Goal: Information Seeking & Learning: Understand process/instructions

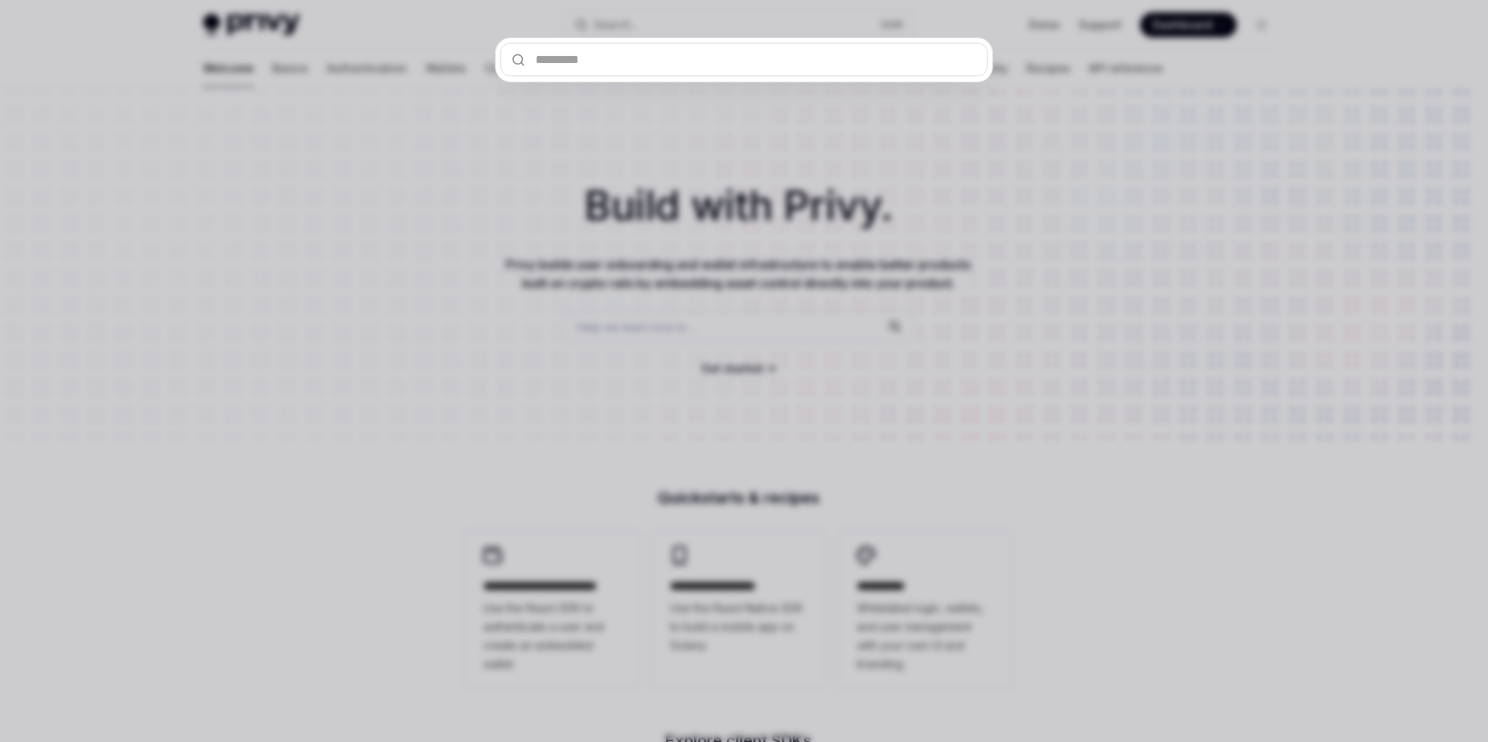
click at [939, 249] on div at bounding box center [744, 371] width 1488 height 742
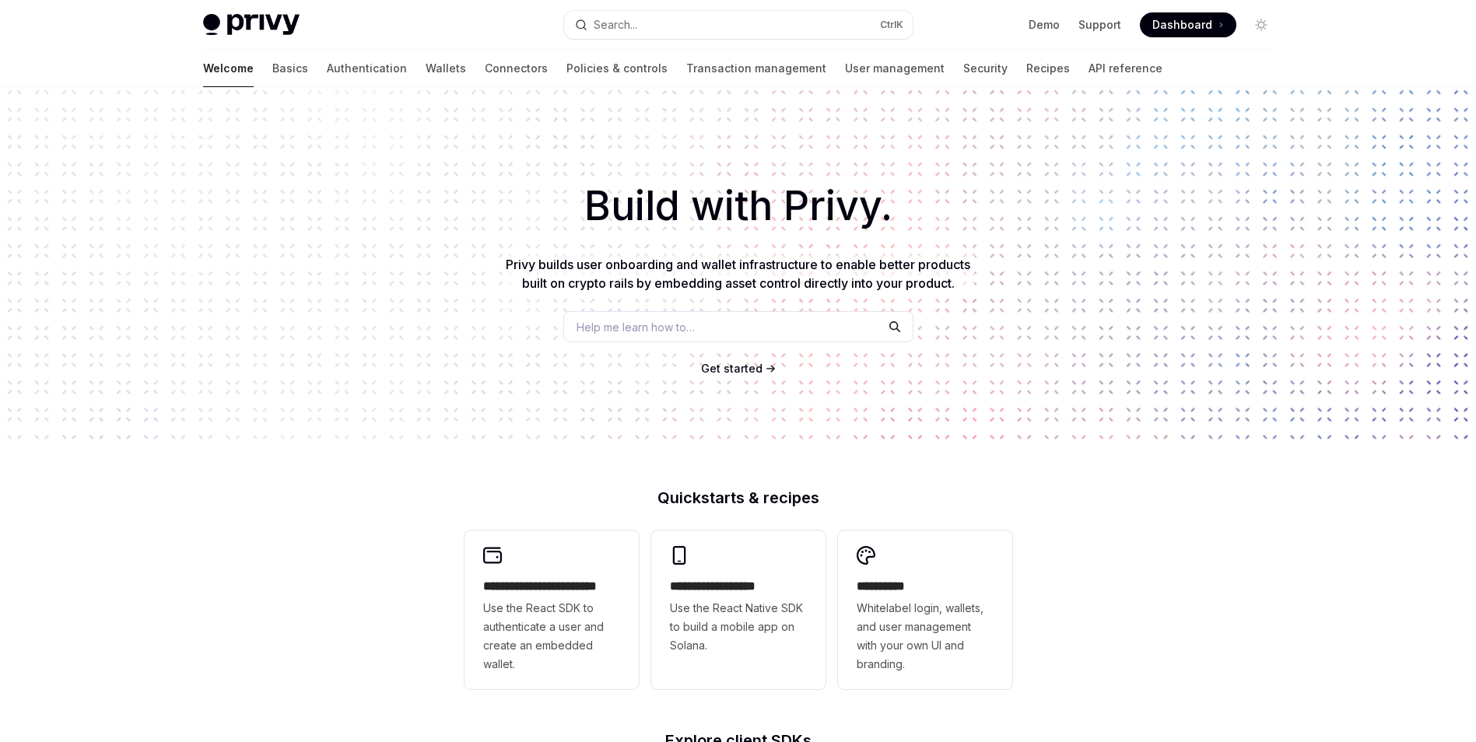
click at [697, 325] on div "Help me learn how to…" at bounding box center [738, 326] width 350 height 31
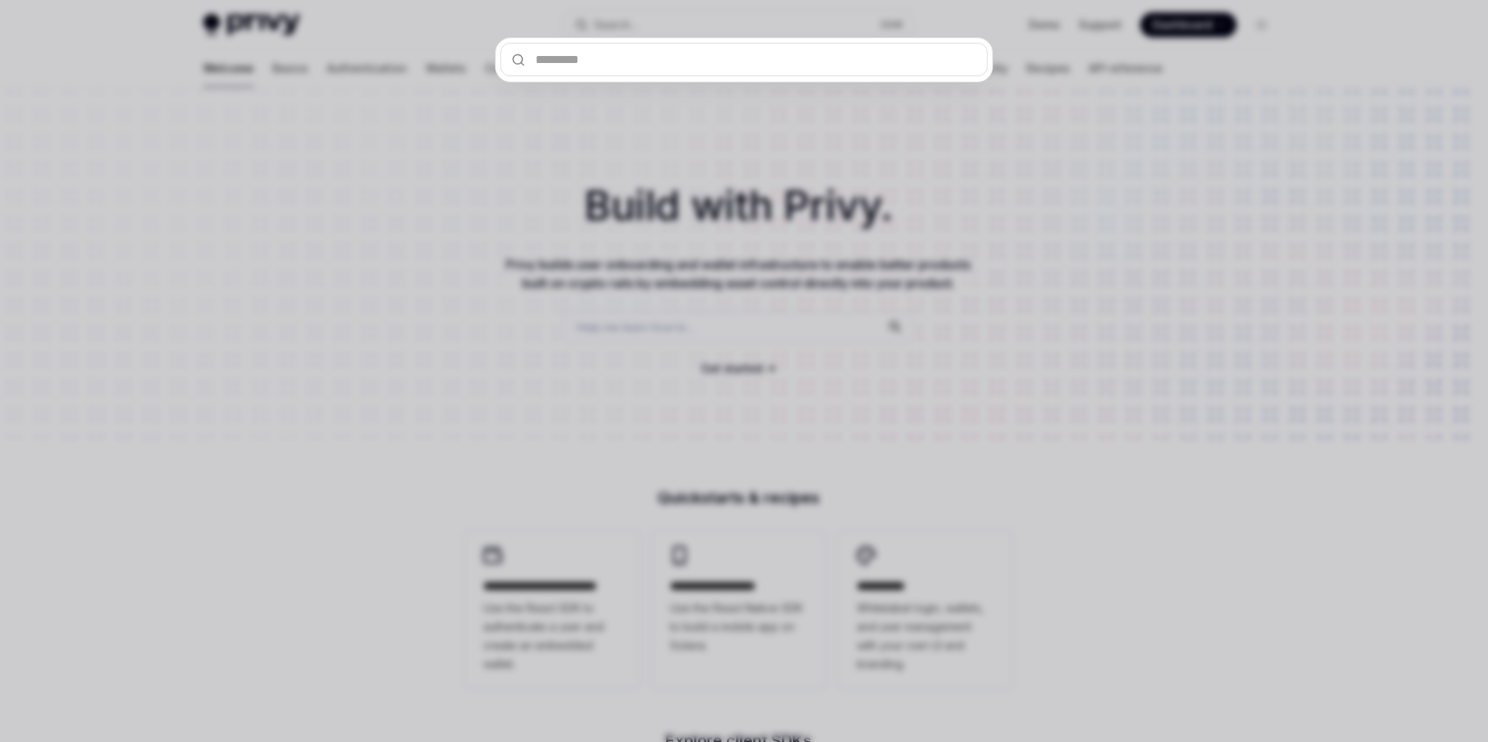
click at [613, 323] on div at bounding box center [744, 371] width 1488 height 742
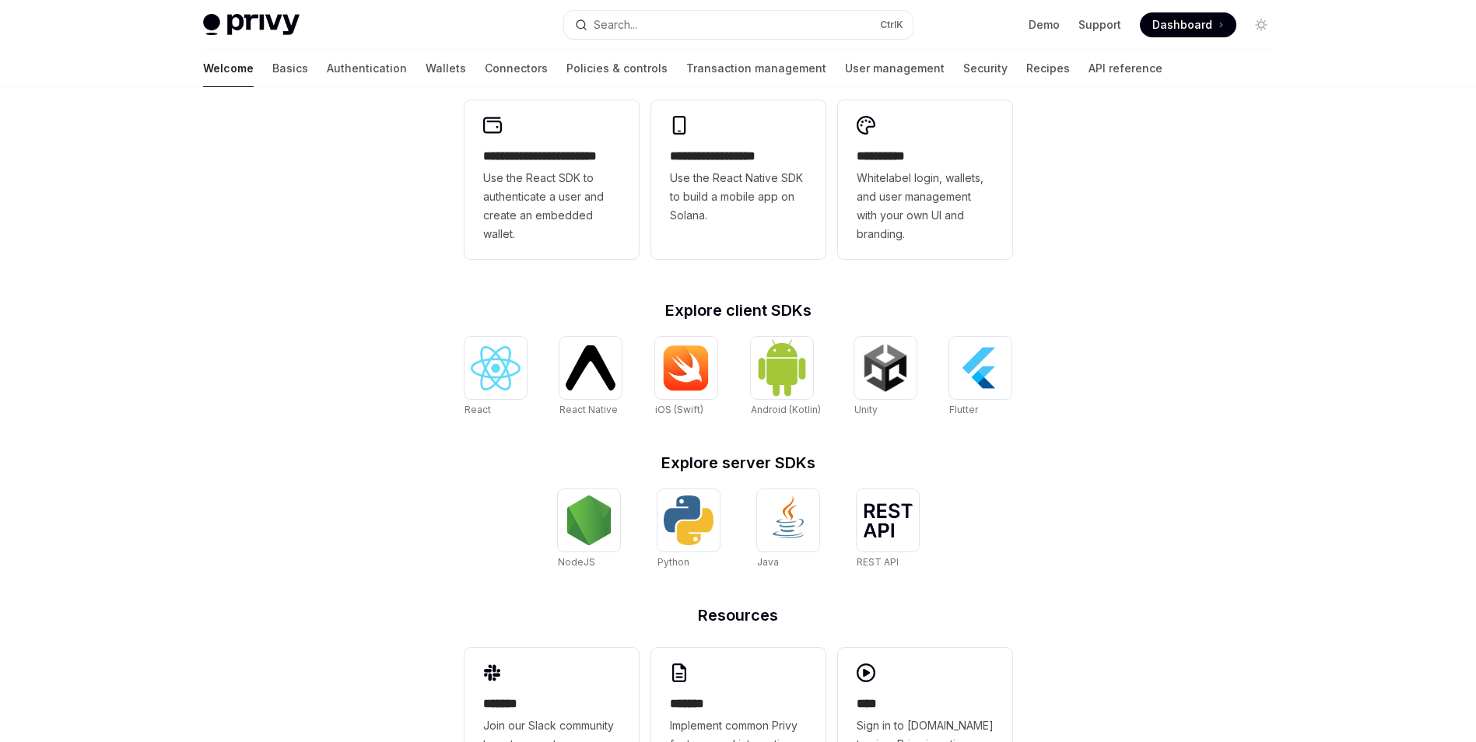
scroll to position [495, 0]
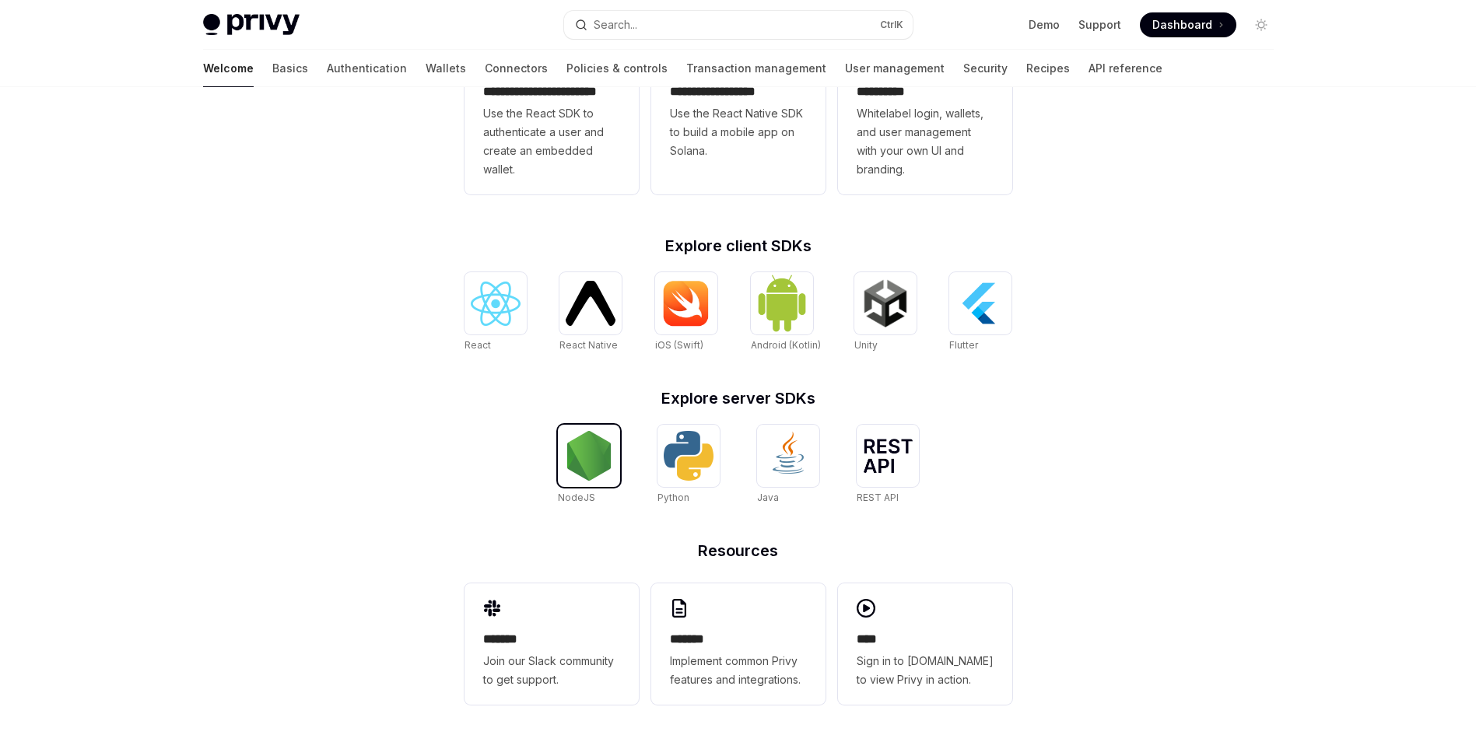
click at [607, 455] on img at bounding box center [589, 456] width 50 height 50
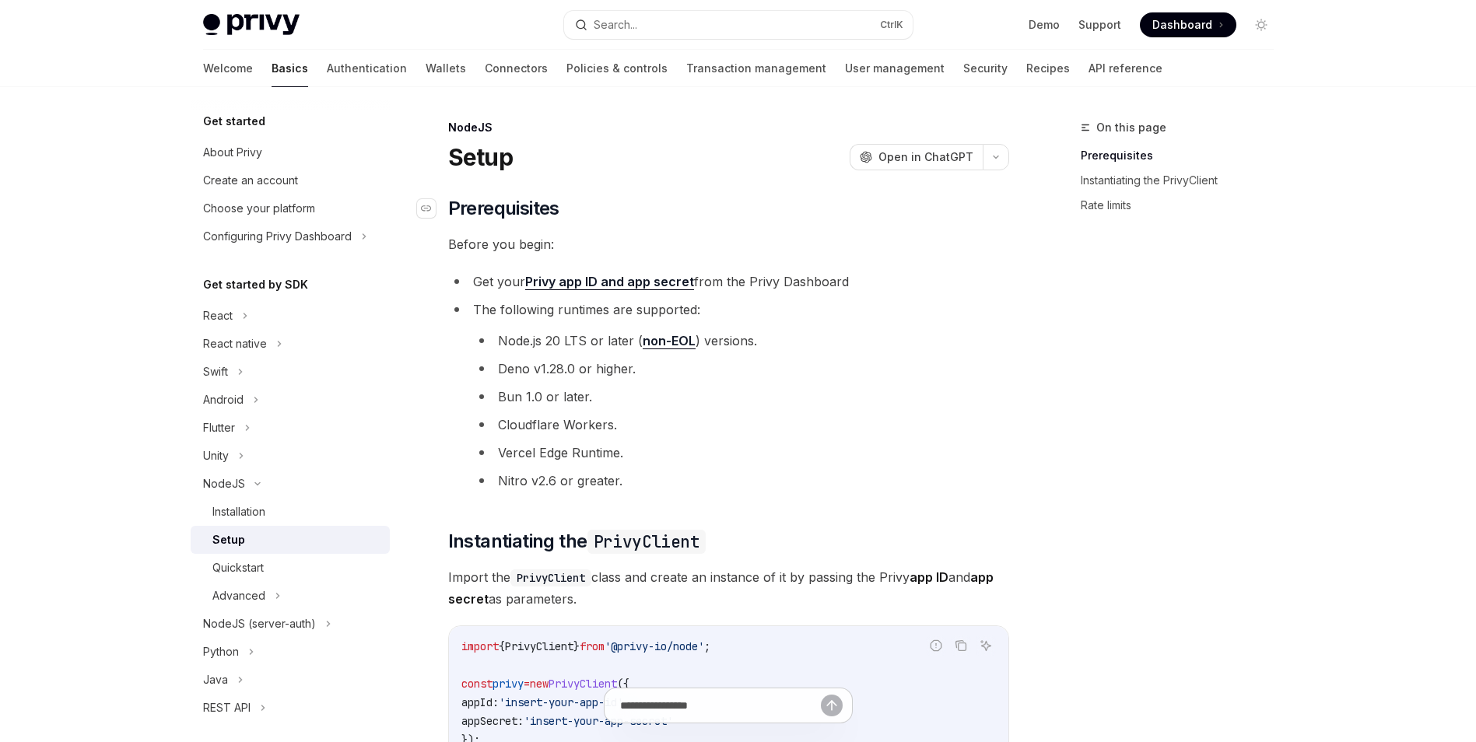
drag, startPoint x: 792, startPoint y: 198, endPoint x: 764, endPoint y: 202, distance: 27.4
click at [764, 202] on h2 "​ Prerequisites" at bounding box center [728, 208] width 561 height 25
click at [270, 563] on div "Quickstart" at bounding box center [296, 568] width 168 height 19
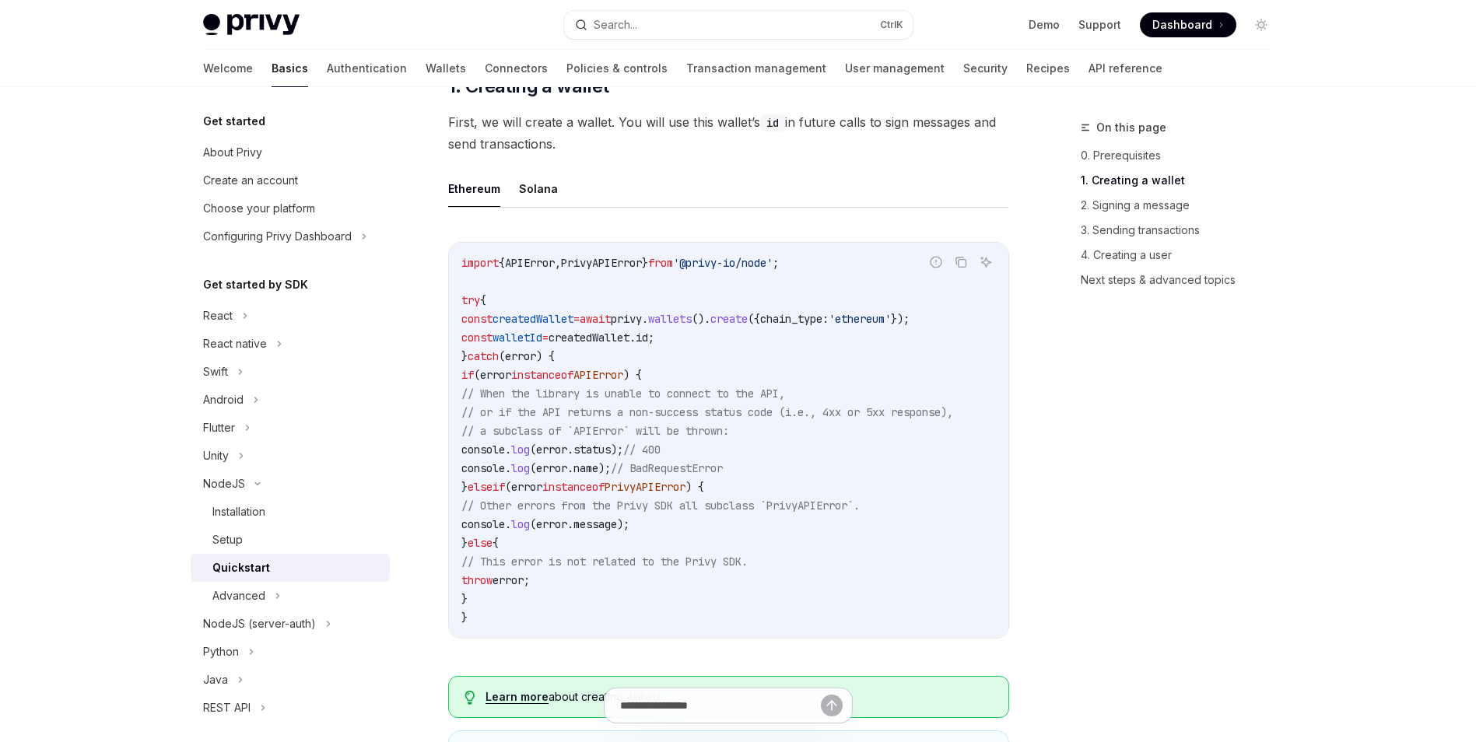
scroll to position [389, 0]
drag, startPoint x: 833, startPoint y: 480, endPoint x: 802, endPoint y: 488, distance: 31.3
click at [795, 488] on code "import { APIError , PrivyAPIError } from '@privy-io/node' ; try { const created…" at bounding box center [729, 438] width 535 height 374
drag, startPoint x: 796, startPoint y: 486, endPoint x: 756, endPoint y: 489, distance: 39.8
click at [704, 489] on span ") {" at bounding box center [695, 485] width 19 height 14
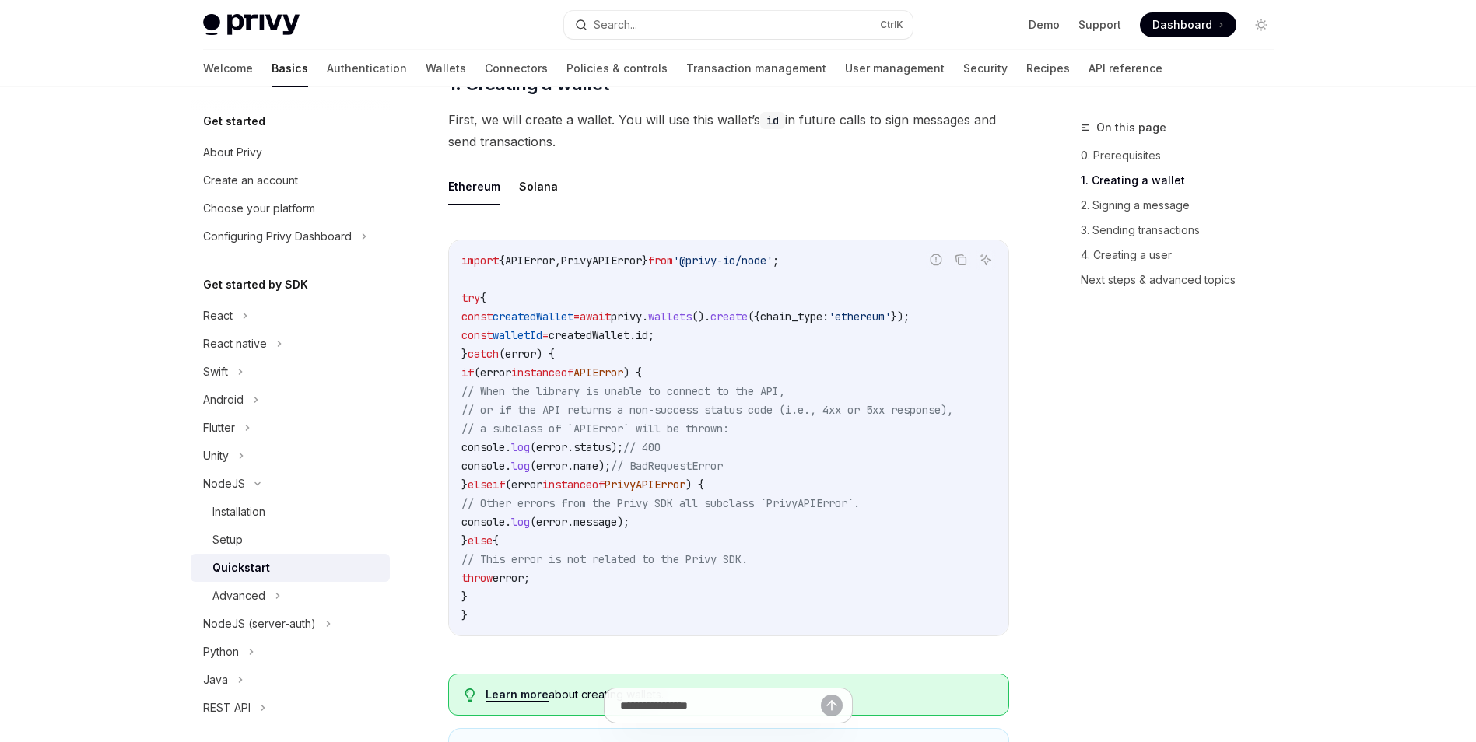
drag, startPoint x: 801, startPoint y: 487, endPoint x: 786, endPoint y: 486, distance: 14.9
click at [786, 486] on code "import { APIError , PrivyAPIError } from '@privy-io/node' ; try { const created…" at bounding box center [729, 438] width 535 height 374
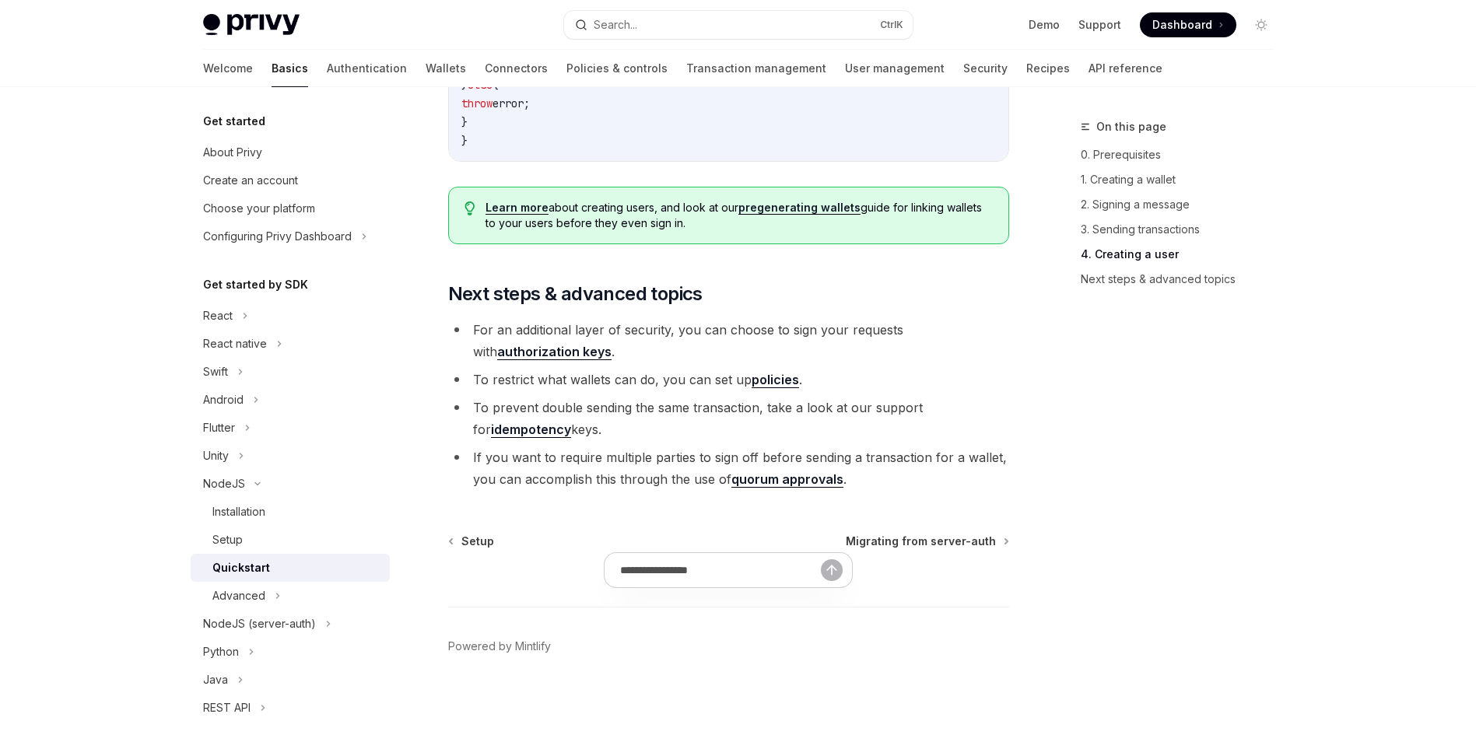
scroll to position [3168, 0]
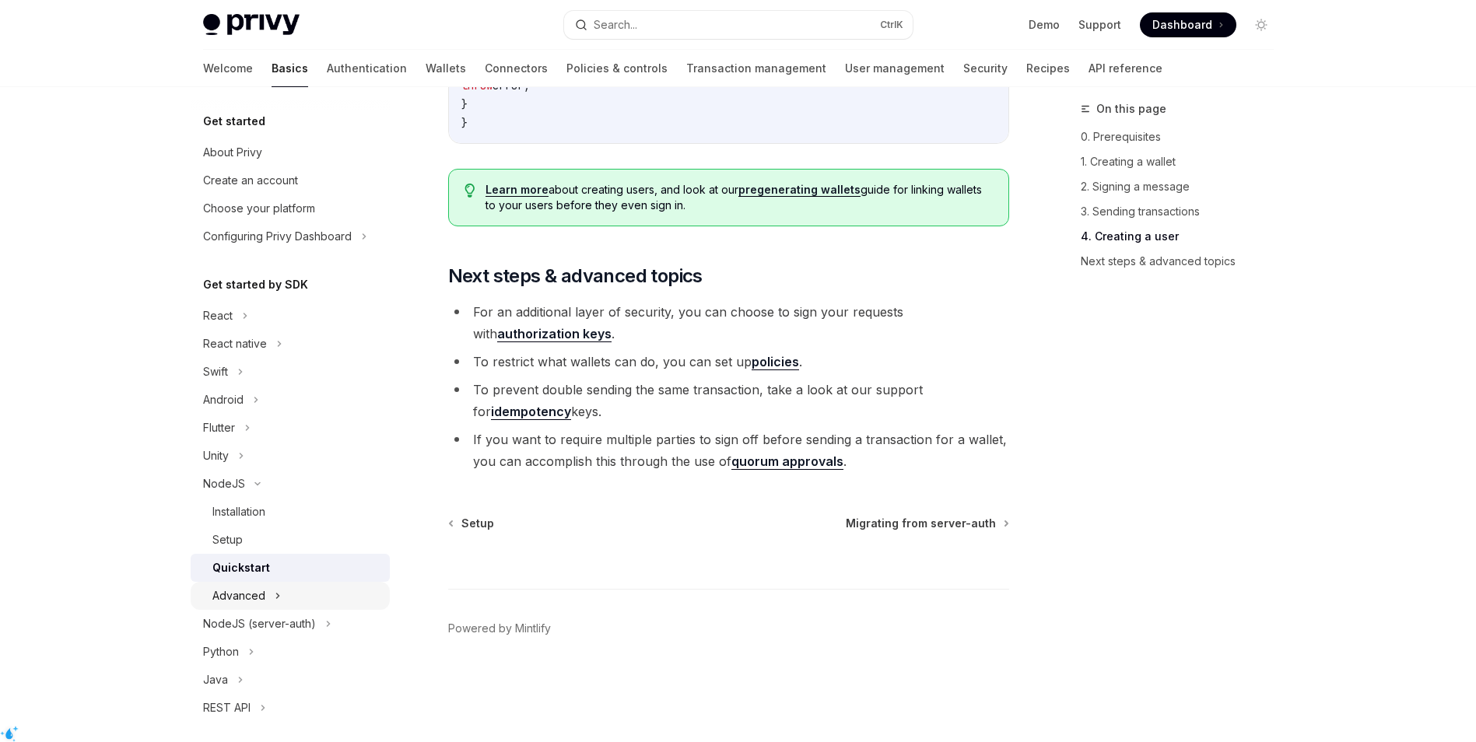
click at [237, 607] on div "Advanced" at bounding box center [290, 596] width 199 height 28
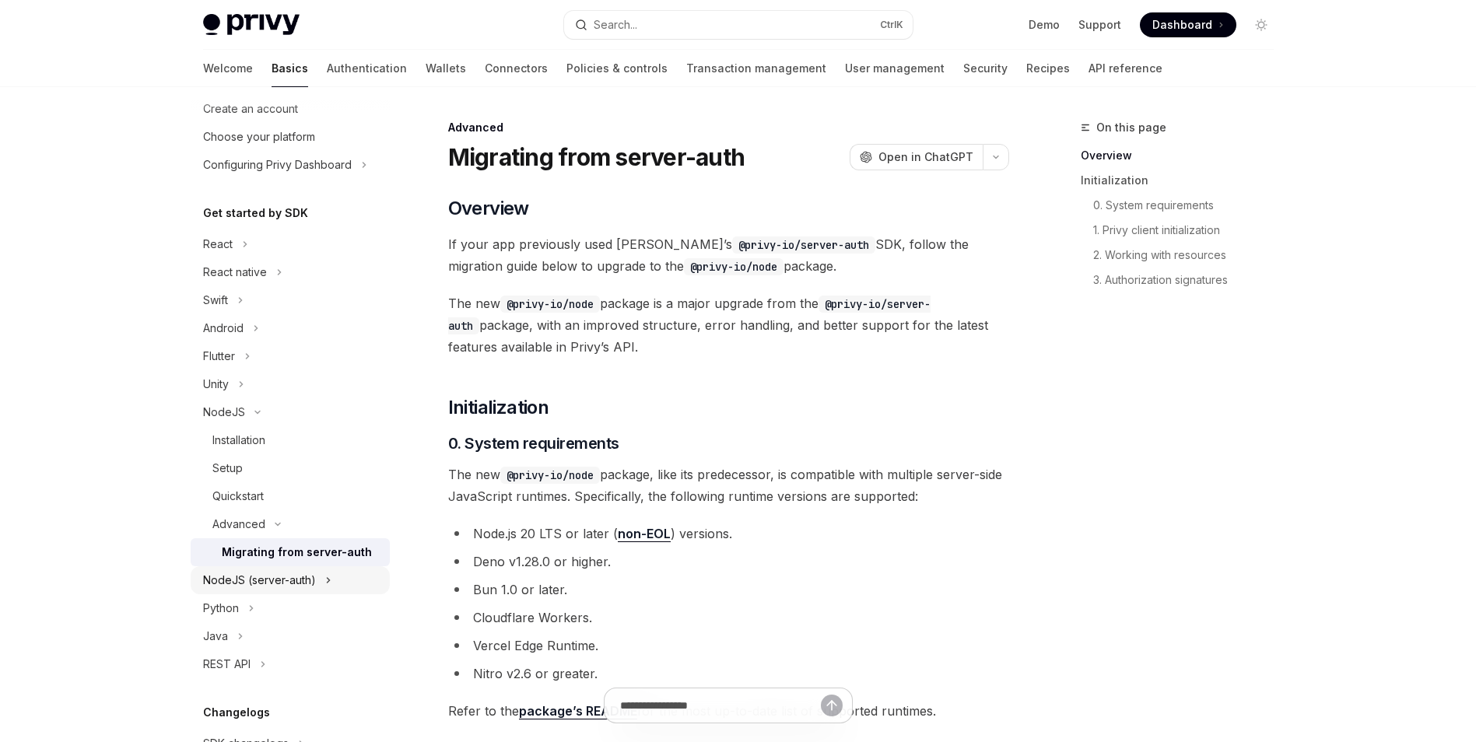
scroll to position [78, 0]
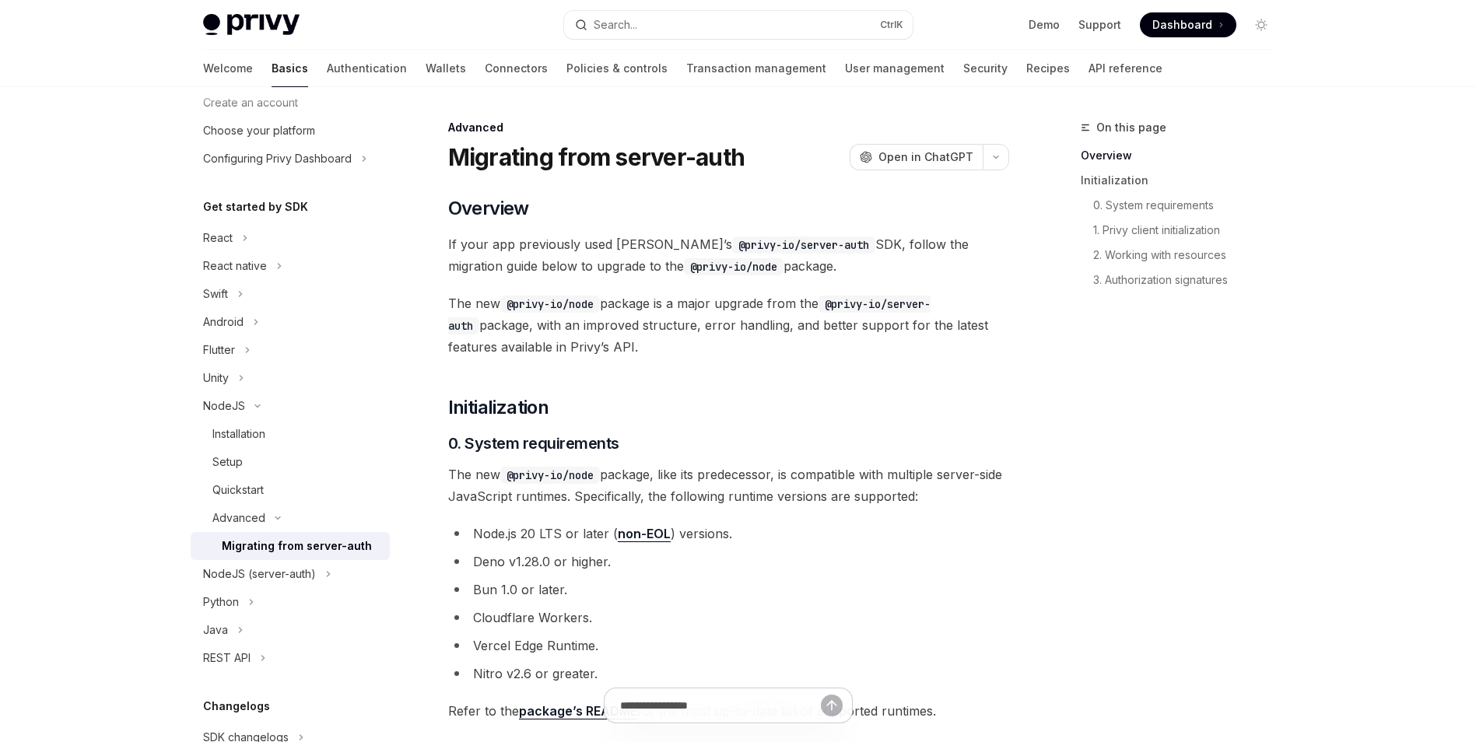
drag, startPoint x: 749, startPoint y: 470, endPoint x: 690, endPoint y: 462, distance: 59.8
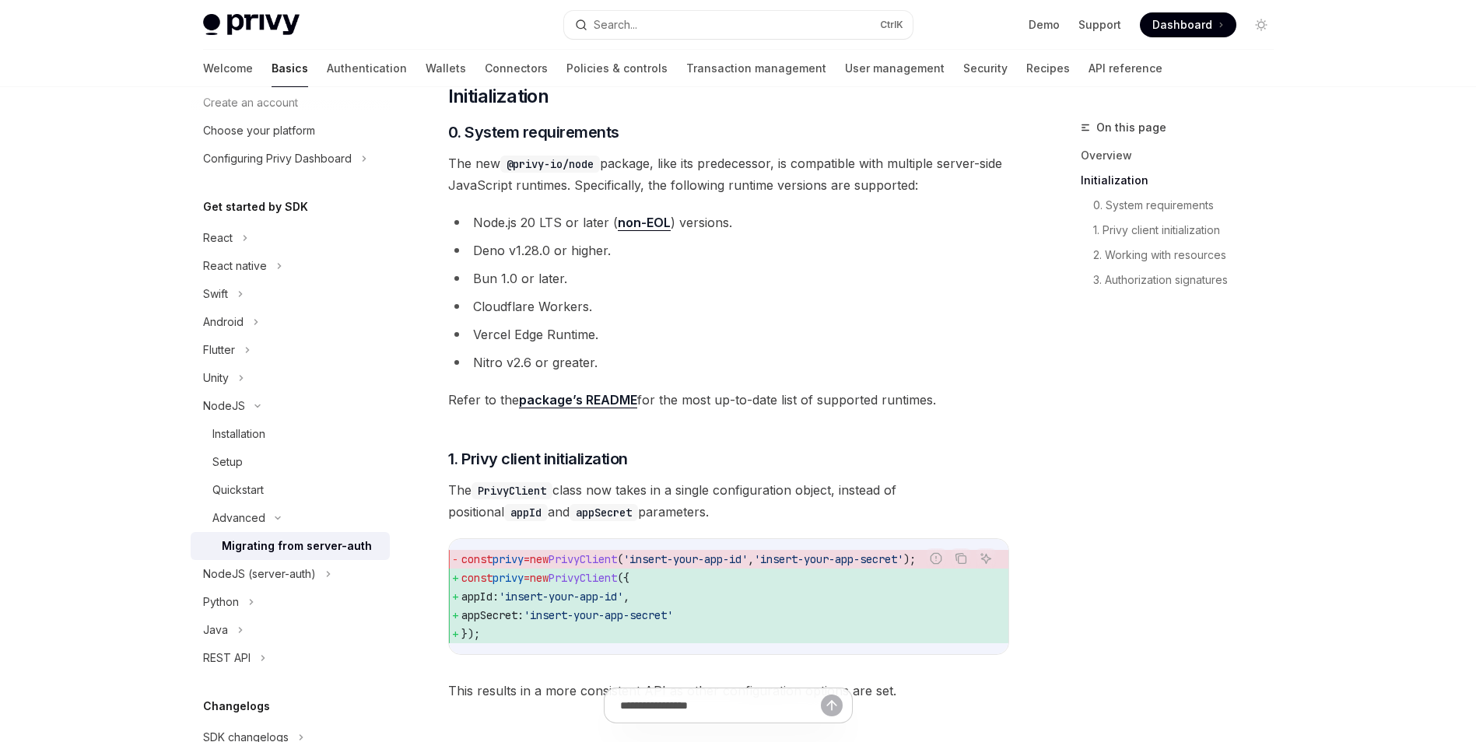
drag, startPoint x: 760, startPoint y: 405, endPoint x: 706, endPoint y: 354, distance: 74.3
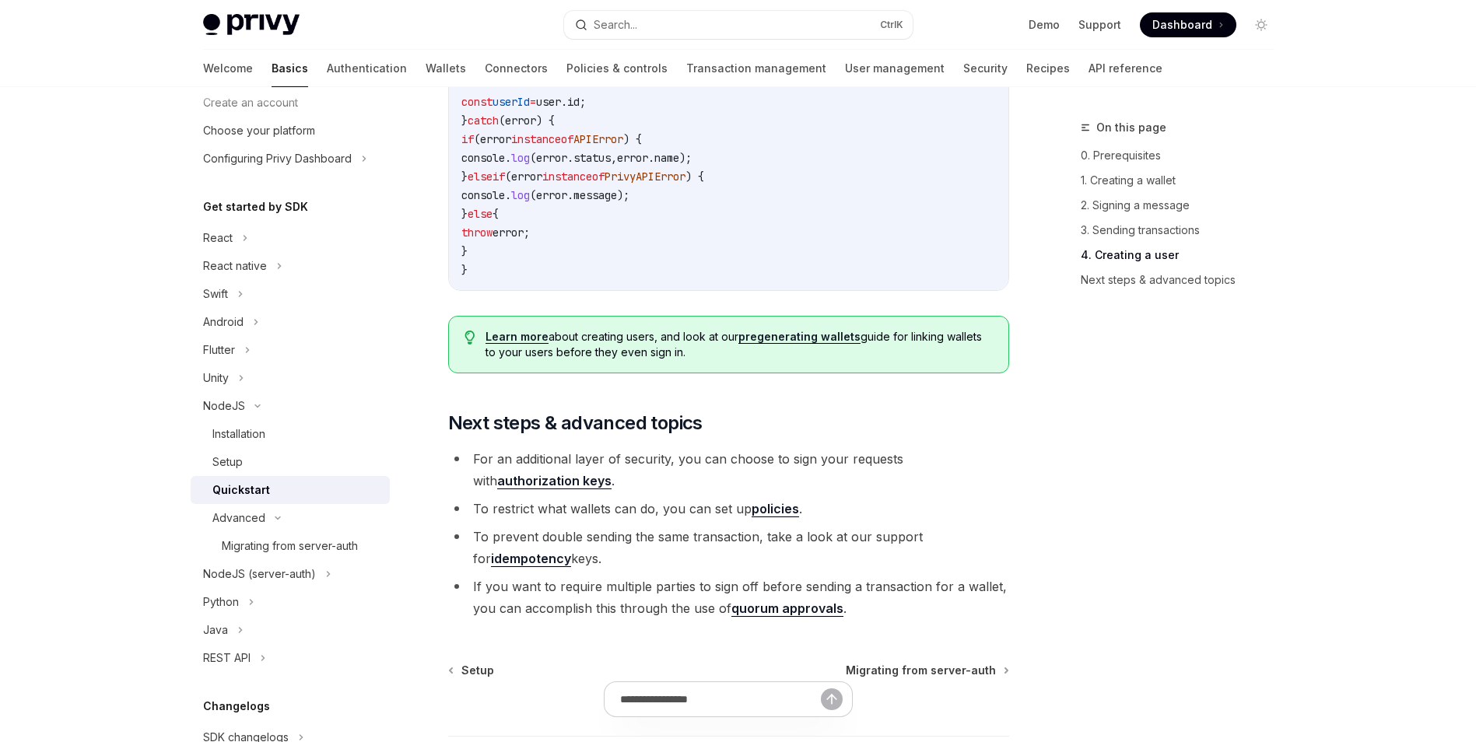
scroll to position [3013, 0]
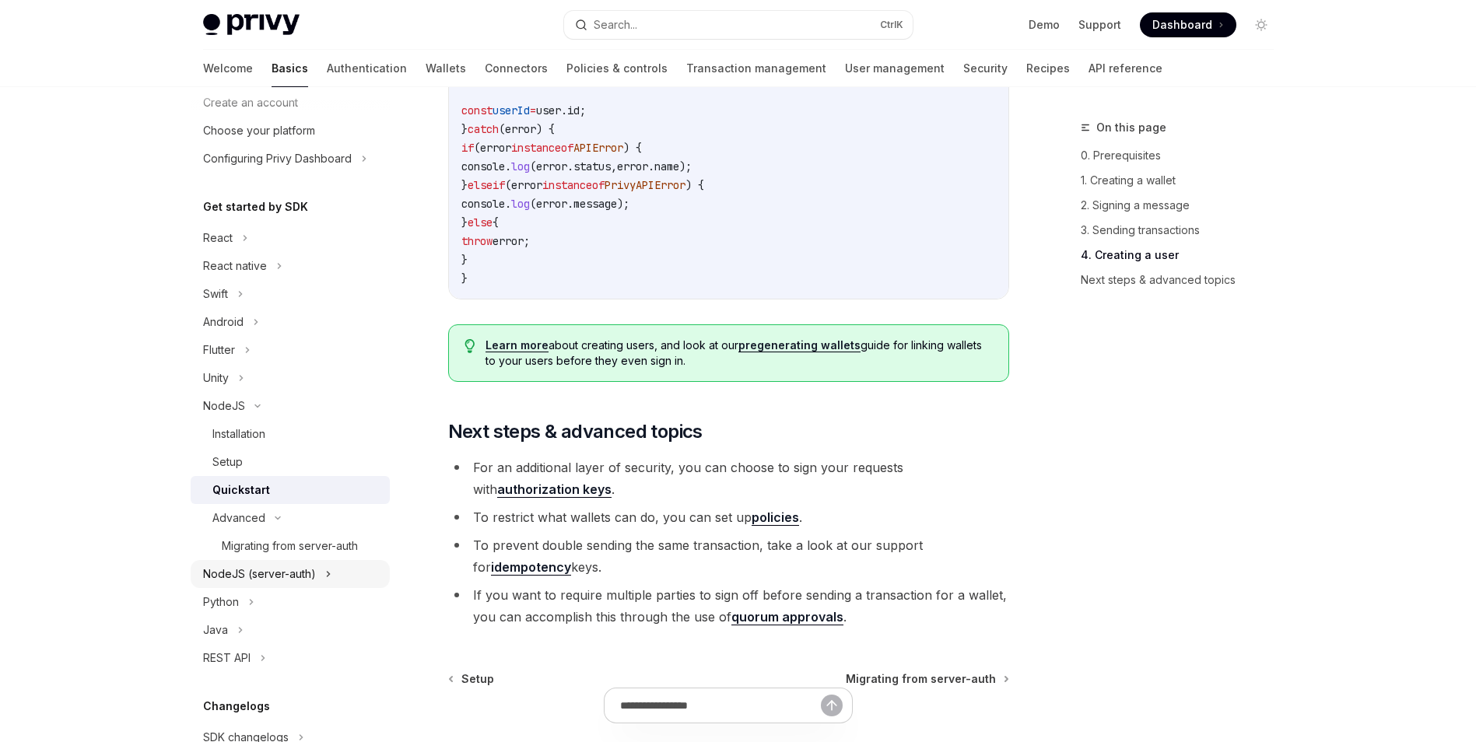
click at [278, 581] on div "NodeJS (server-auth)" at bounding box center [259, 574] width 113 height 19
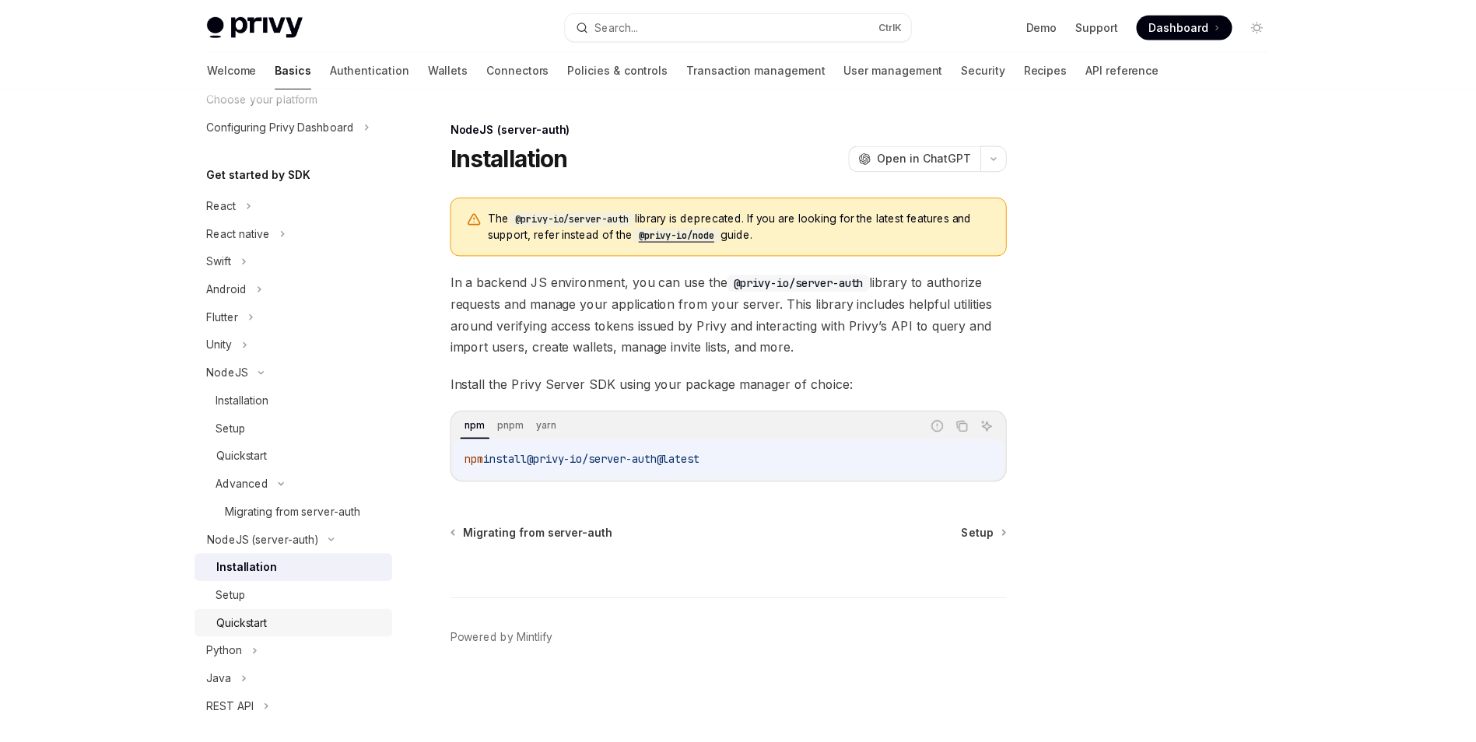
scroll to position [156, 0]
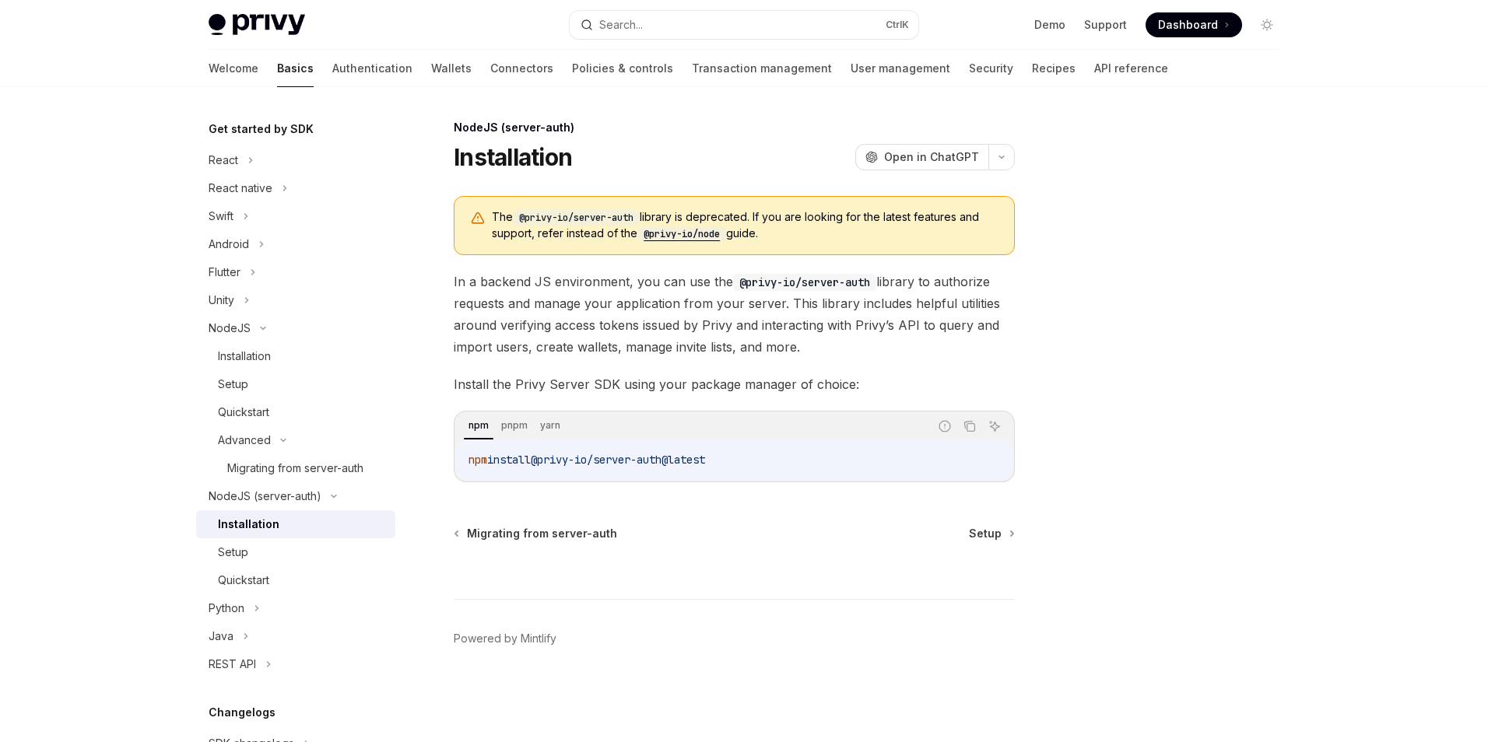
drag, startPoint x: 663, startPoint y: 425, endPoint x: 617, endPoint y: 417, distance: 46.6
click at [617, 417] on div "npm pnpm yarn" at bounding box center [696, 426] width 465 height 26
click at [280, 547] on div "Setup" at bounding box center [302, 552] width 168 height 19
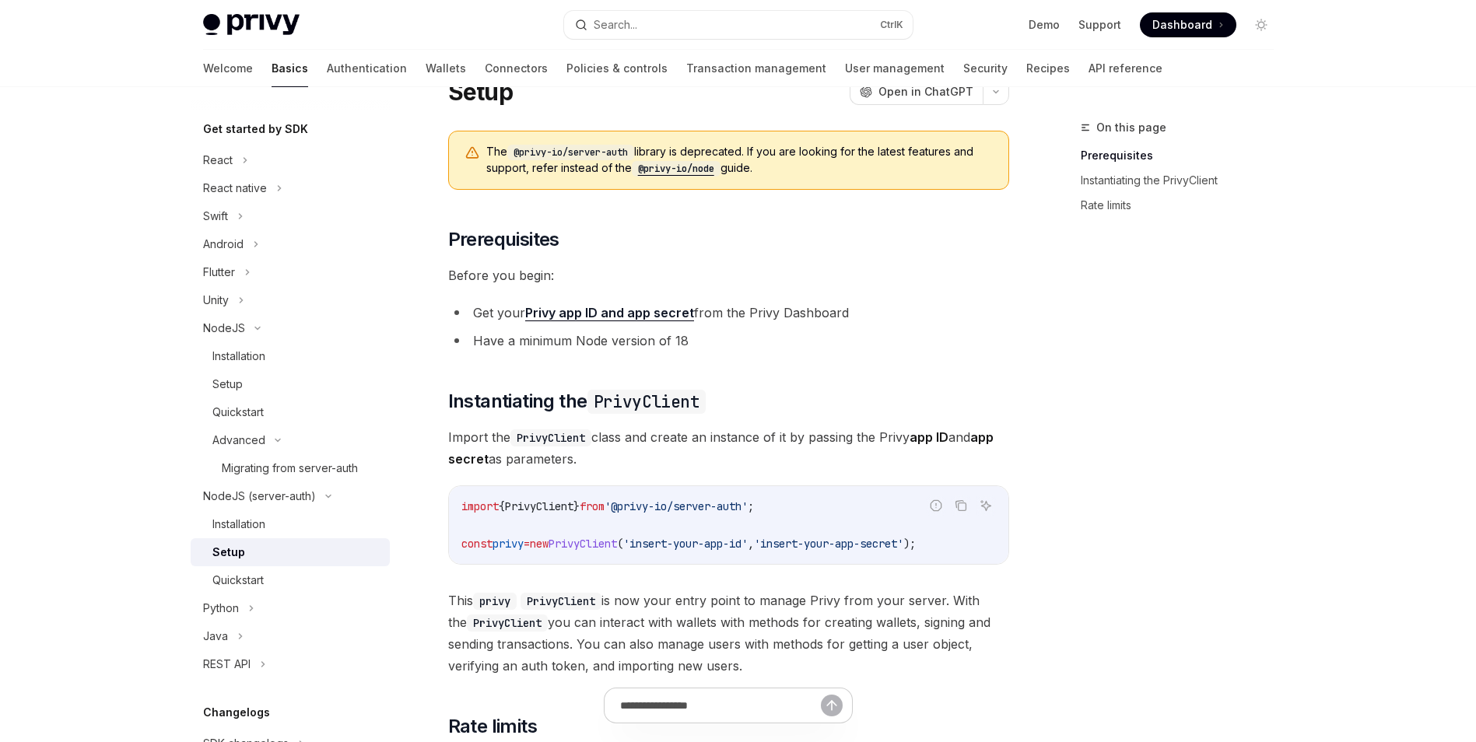
scroll to position [233, 0]
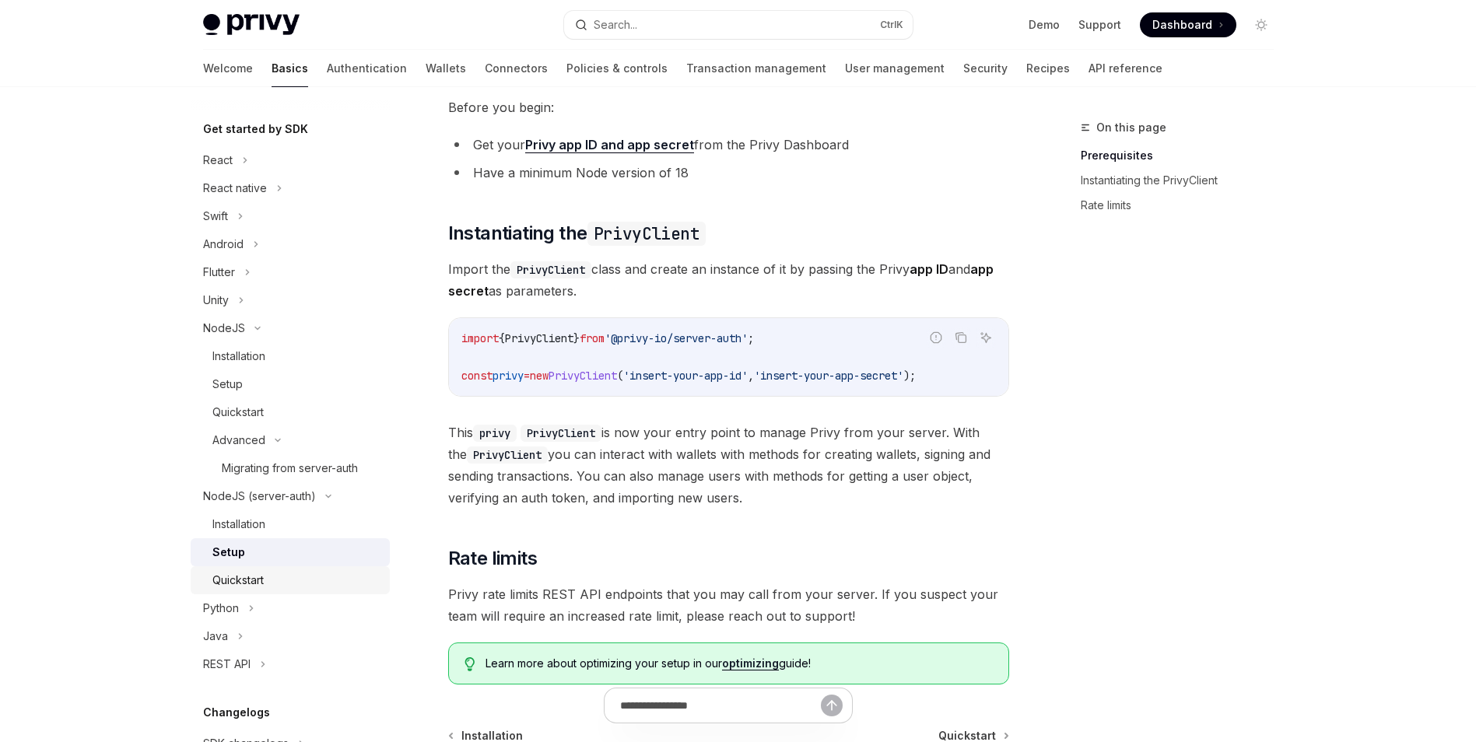
click at [262, 567] on link "Quickstart" at bounding box center [290, 581] width 199 height 28
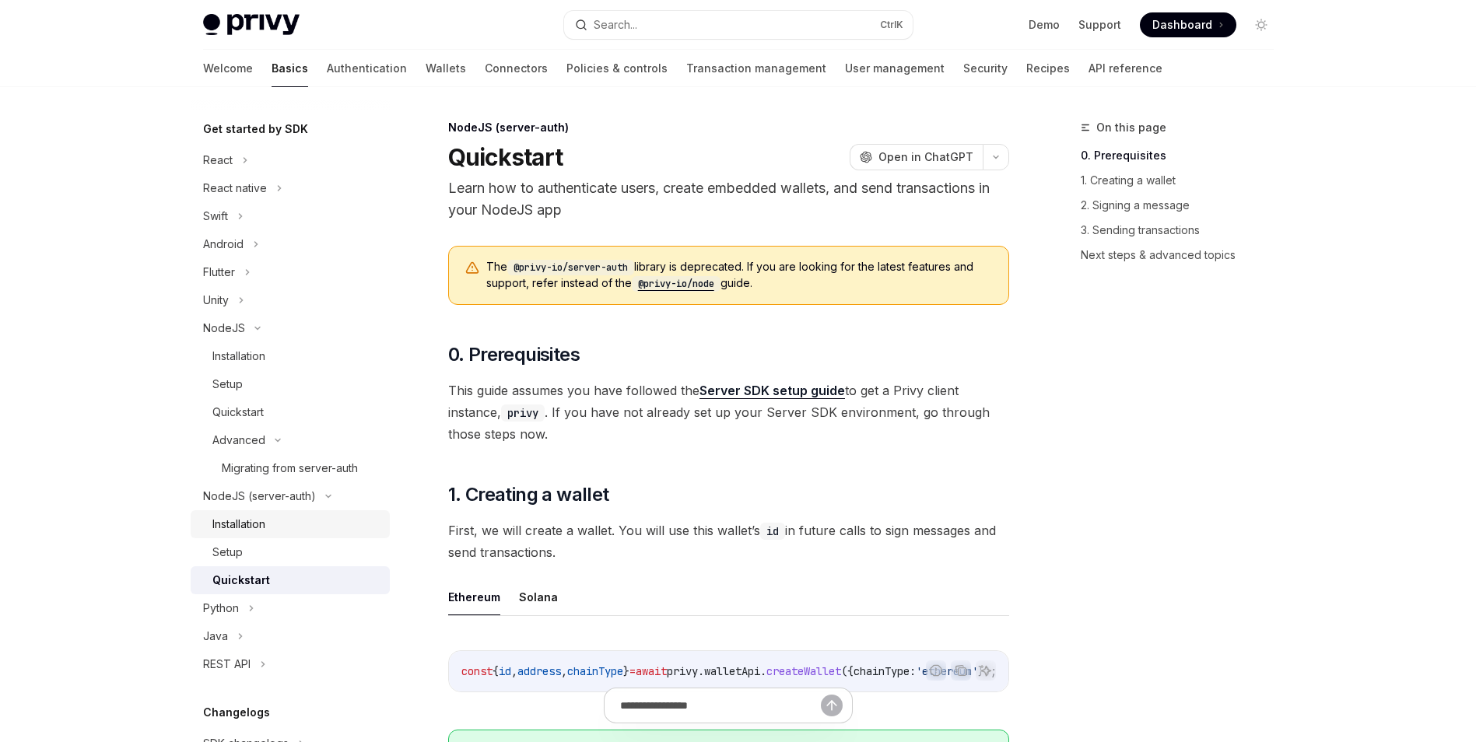
click at [274, 524] on div "Installation" at bounding box center [296, 524] width 168 height 19
type textarea "*"
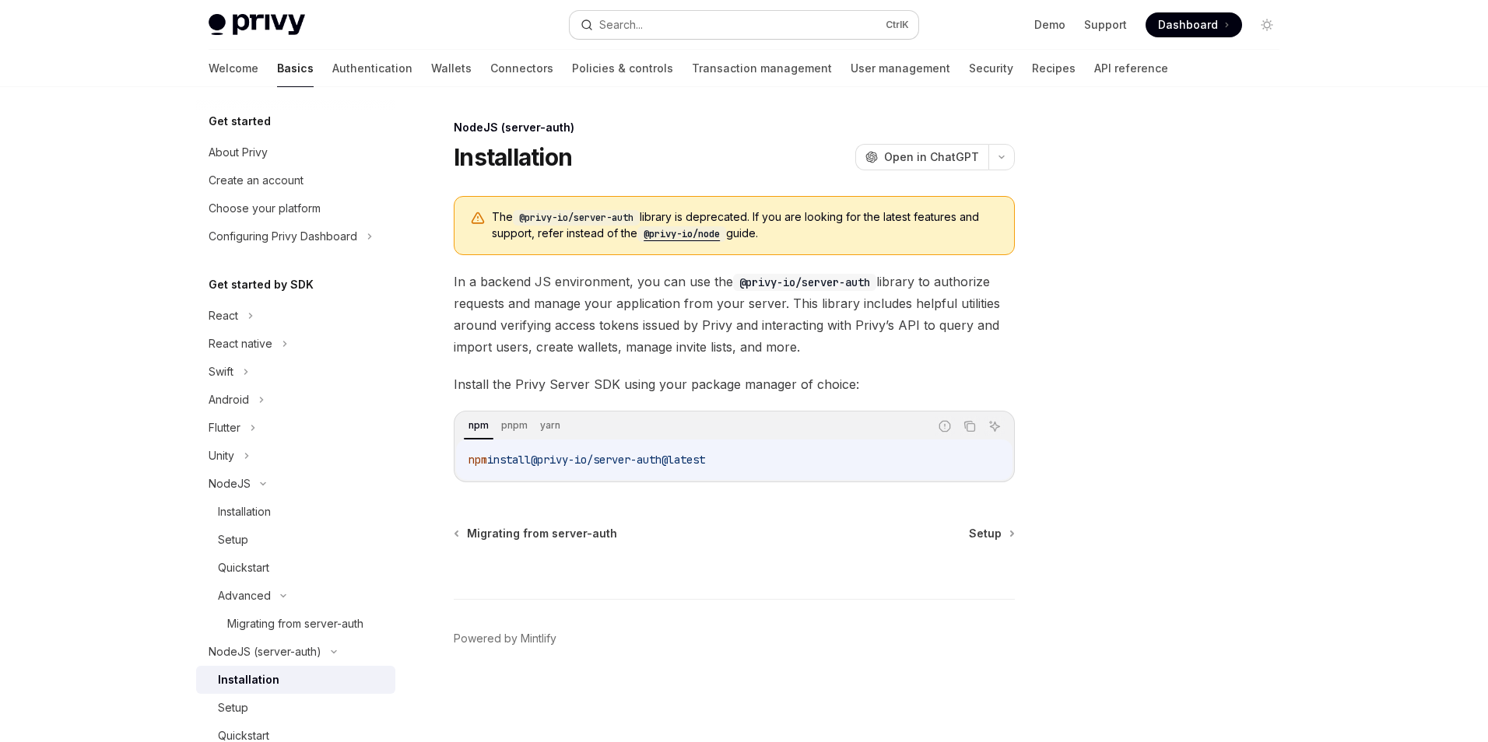
click at [792, 13] on button "Search... Ctrl K" at bounding box center [744, 25] width 349 height 28
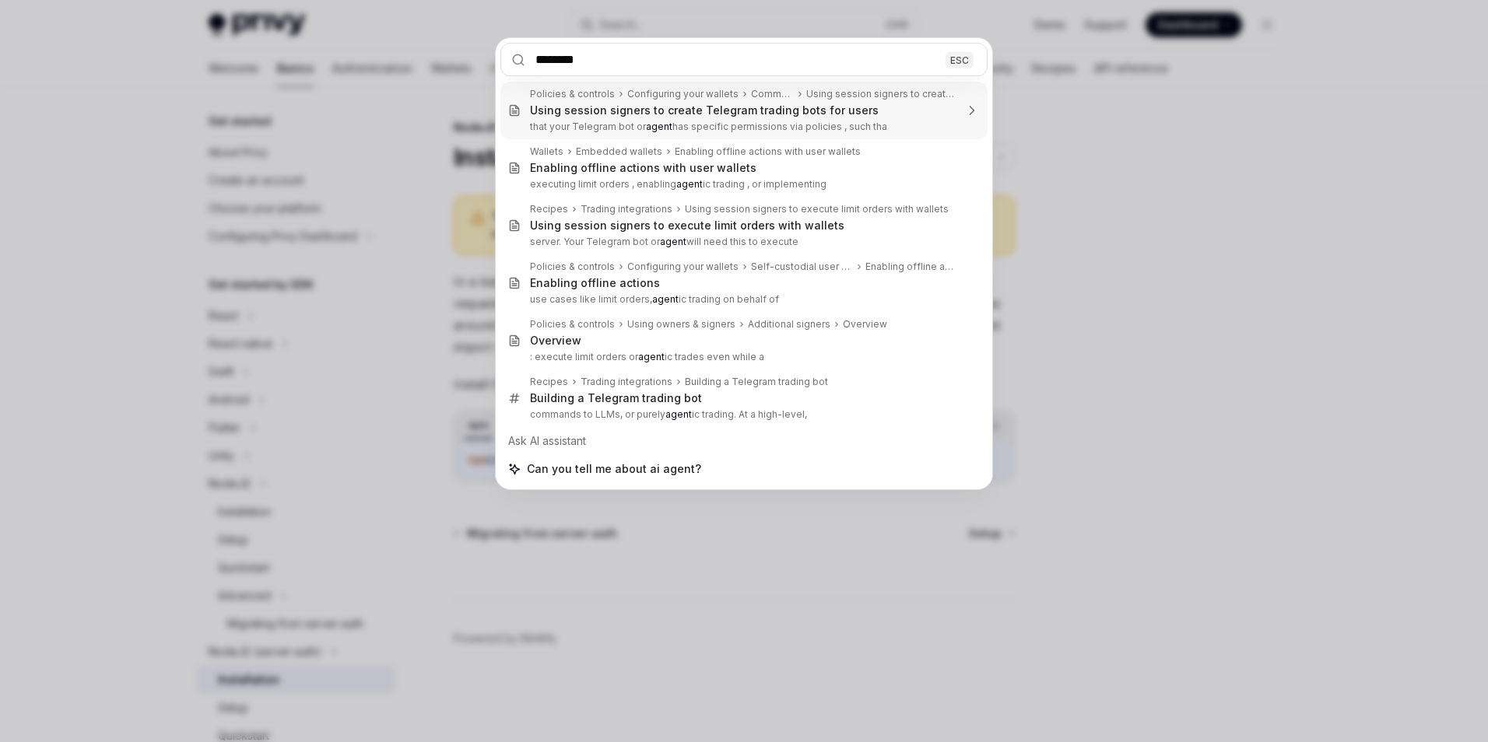
type input "********"
click at [1095, 160] on div "******** ESC Policies & controls Configuring your wallets Common use cases Usin…" at bounding box center [744, 371] width 1488 height 742
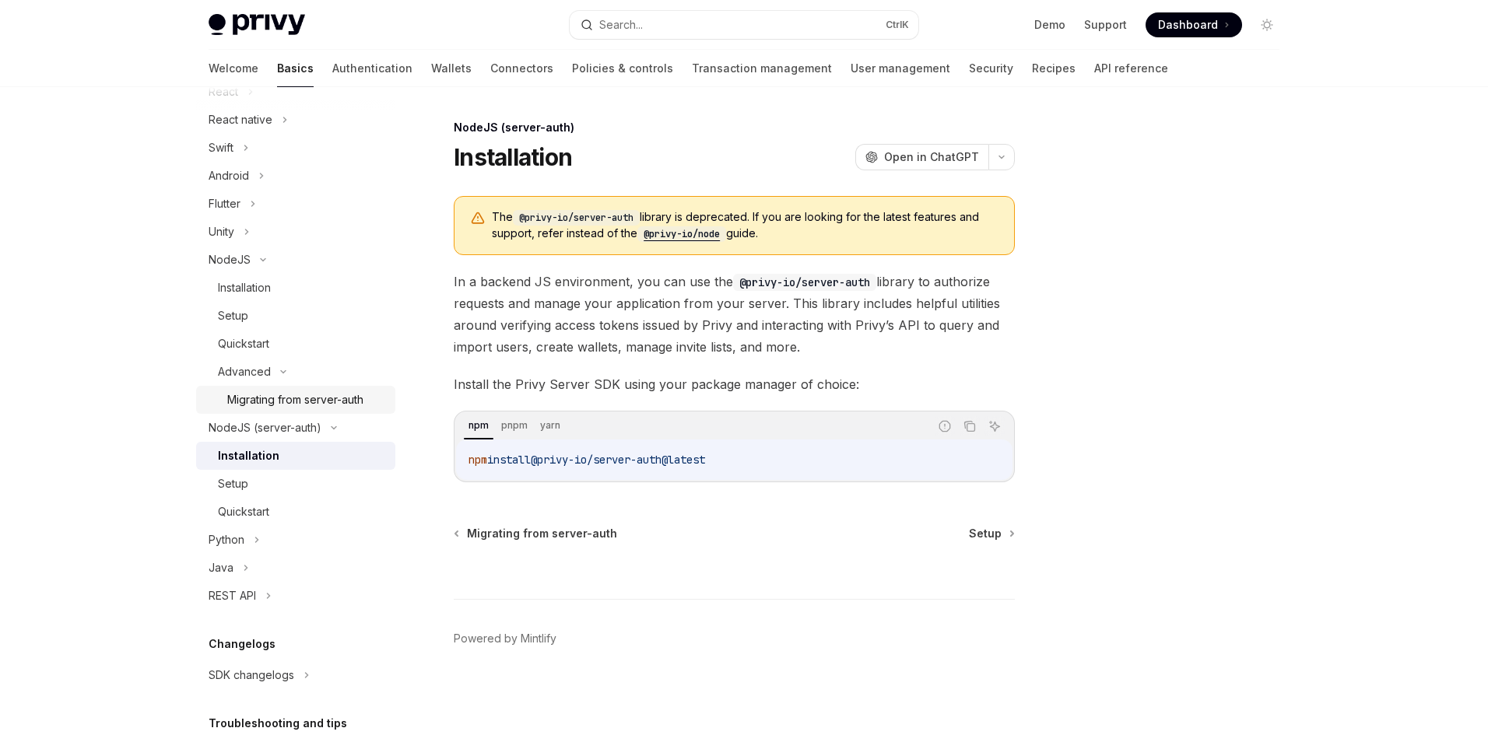
scroll to position [233, 0]
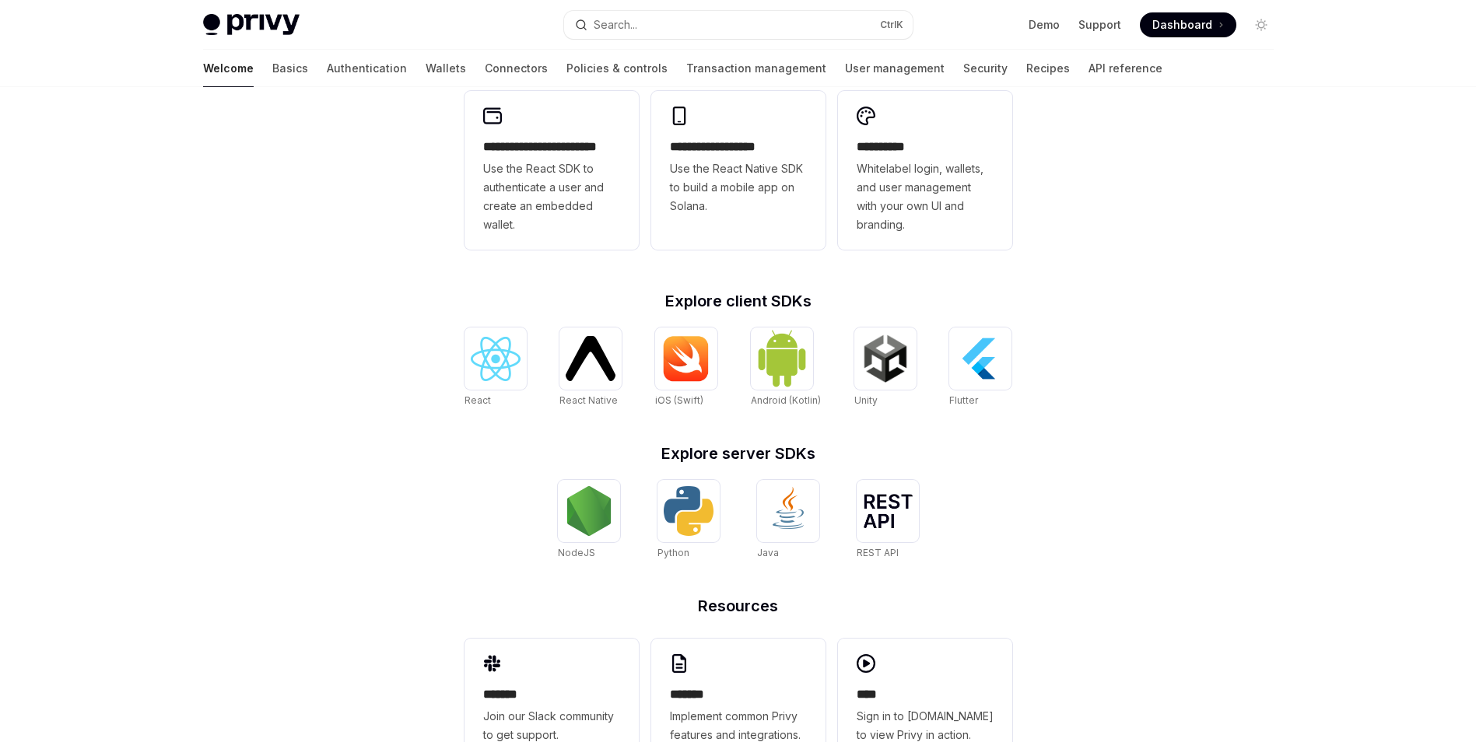
scroll to position [495, 0]
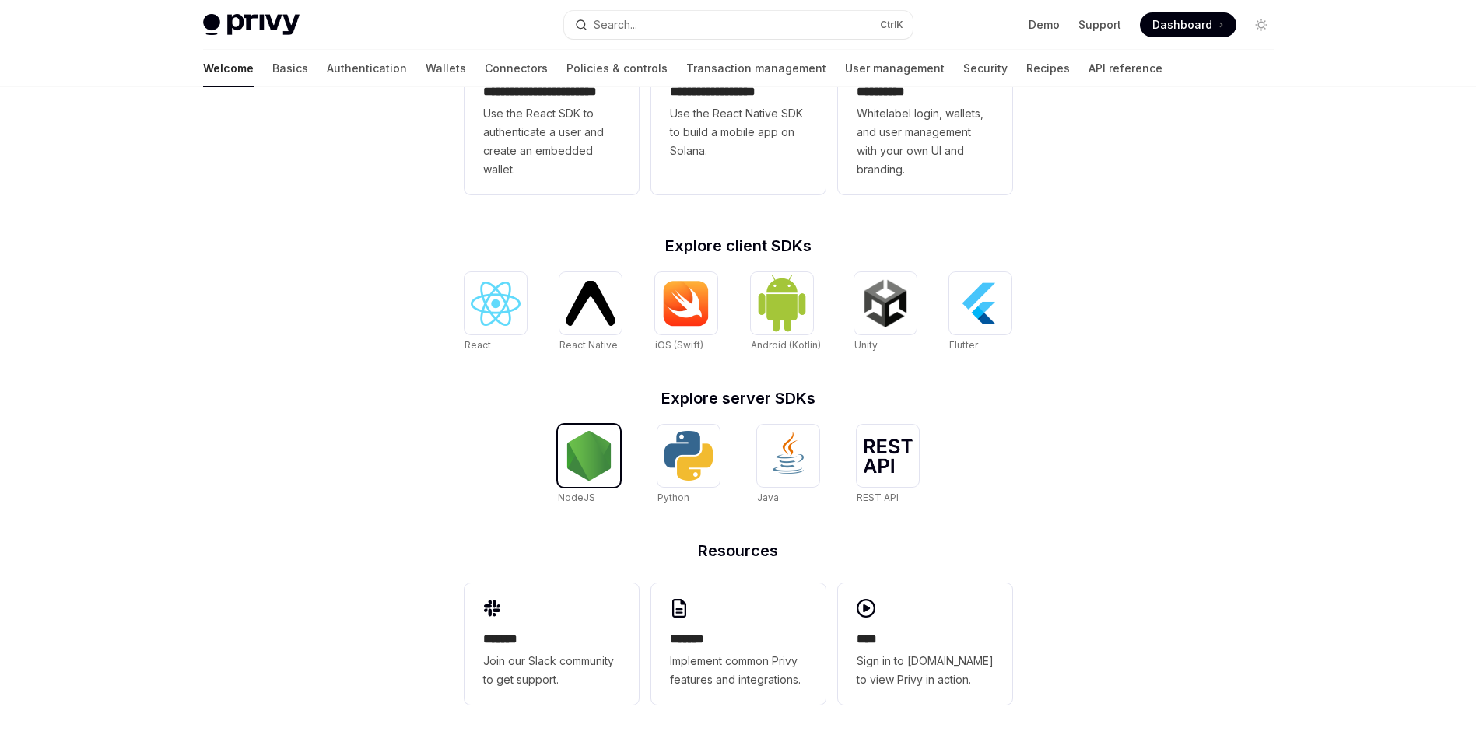
click at [580, 473] on img at bounding box center [589, 456] width 50 height 50
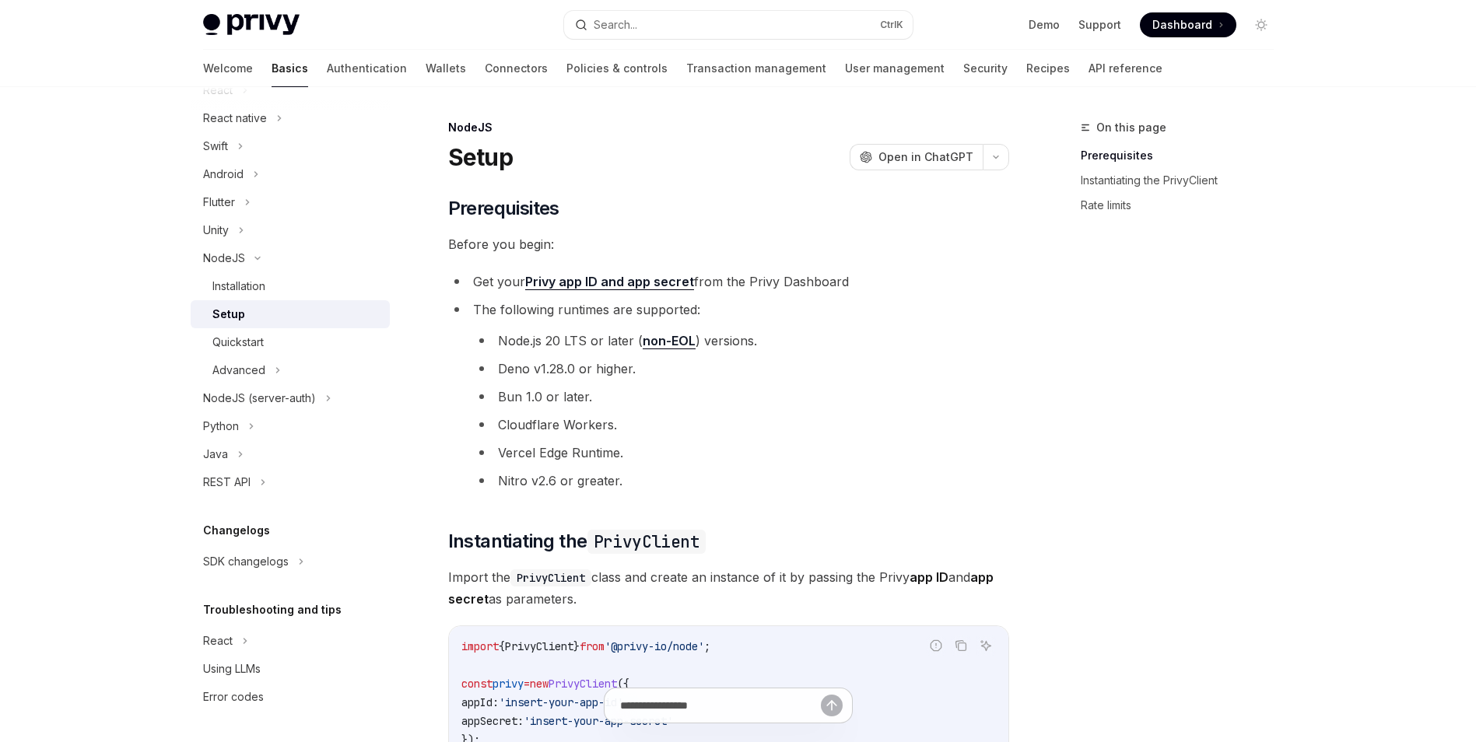
drag, startPoint x: 773, startPoint y: 410, endPoint x: 753, endPoint y: 419, distance: 21.3
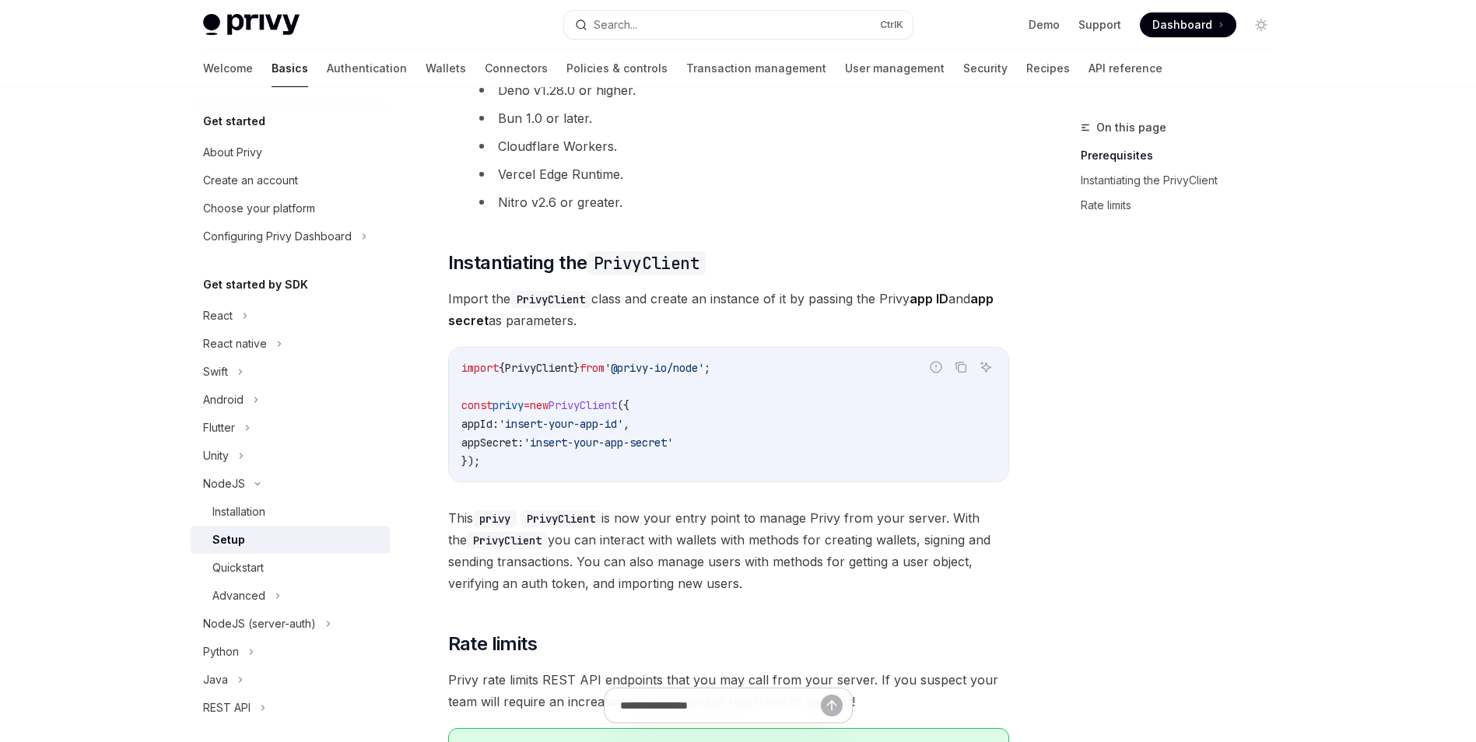
scroll to position [233, 0]
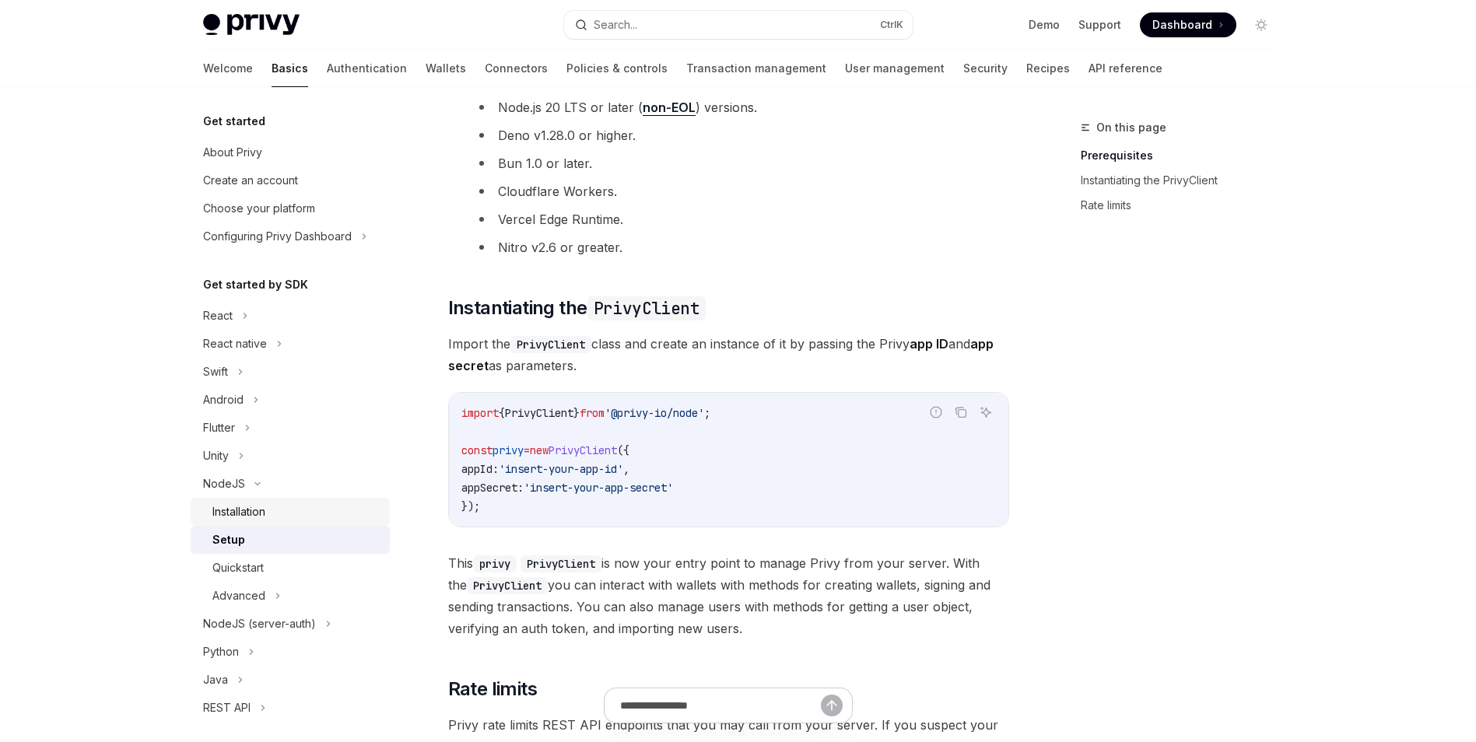
click at [234, 514] on div "Installation" at bounding box center [238, 512] width 53 height 19
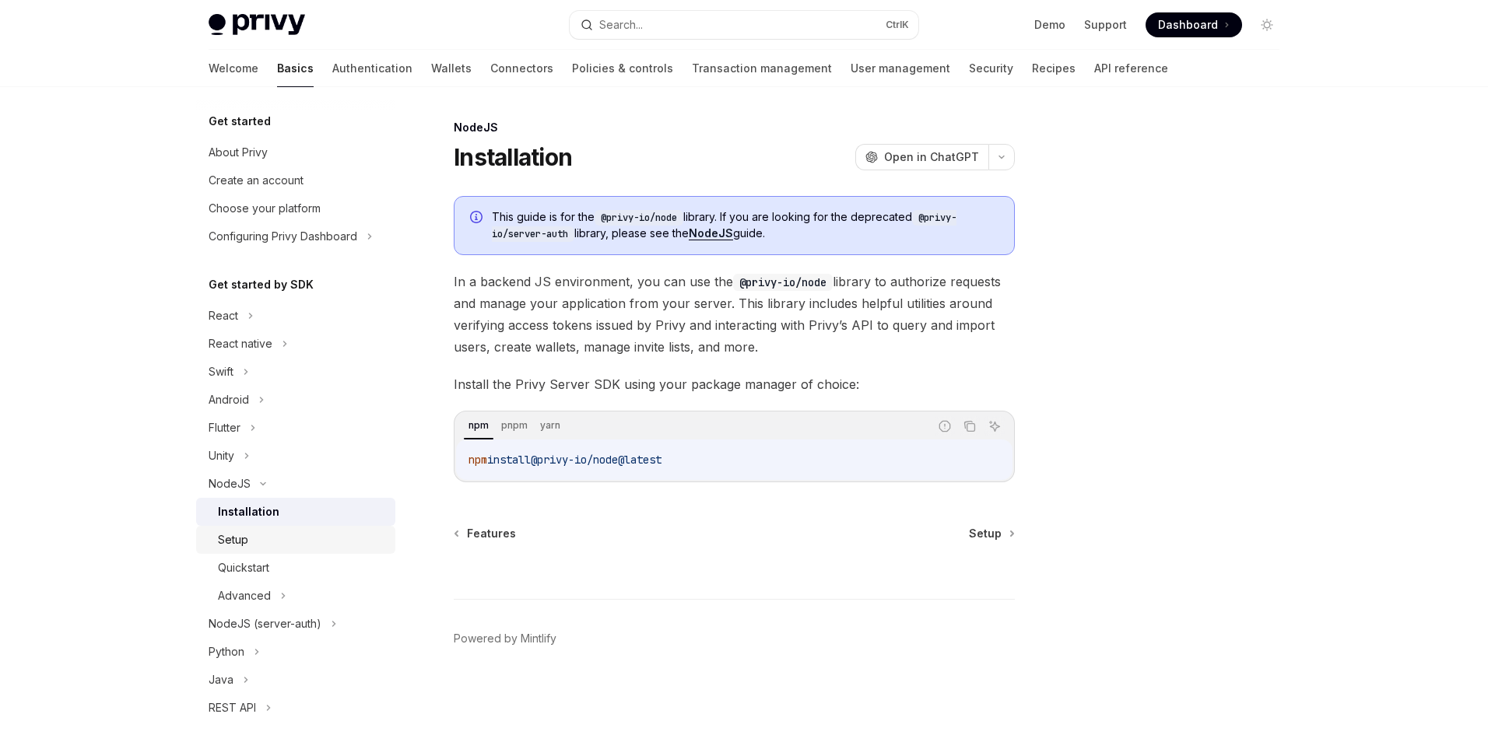
click at [251, 538] on div "Setup" at bounding box center [302, 540] width 168 height 19
type textarea "*"
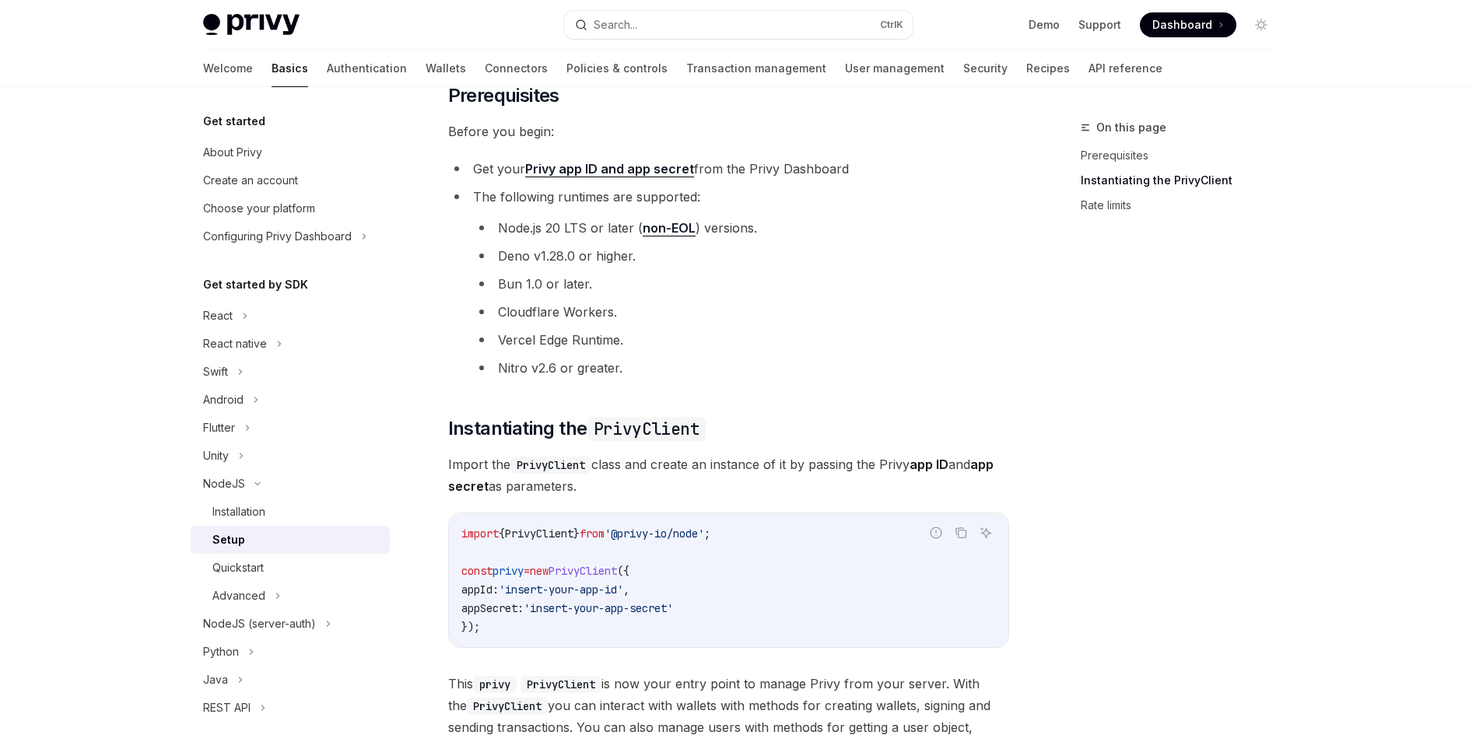
scroll to position [91, 0]
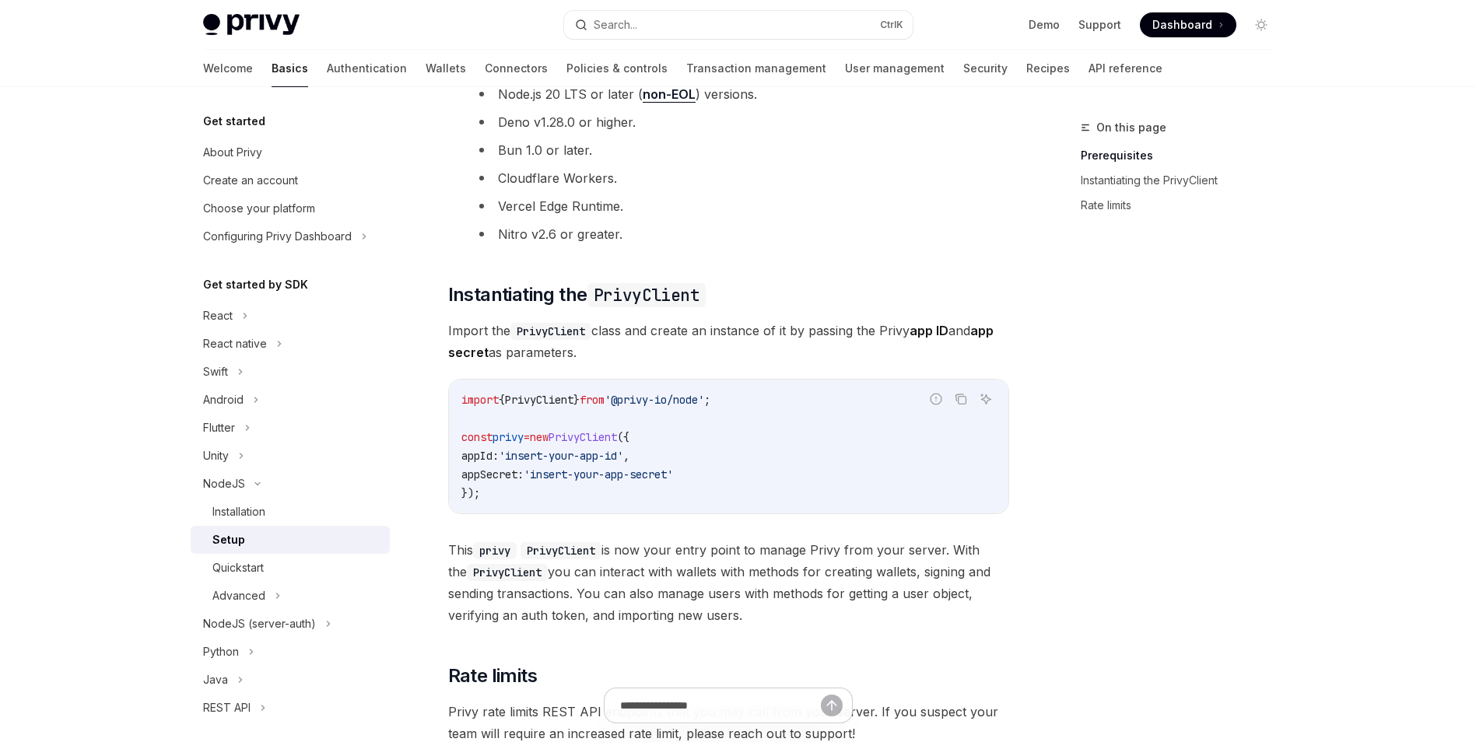
drag, startPoint x: 1087, startPoint y: 253, endPoint x: 1048, endPoint y: 253, distance: 38.9
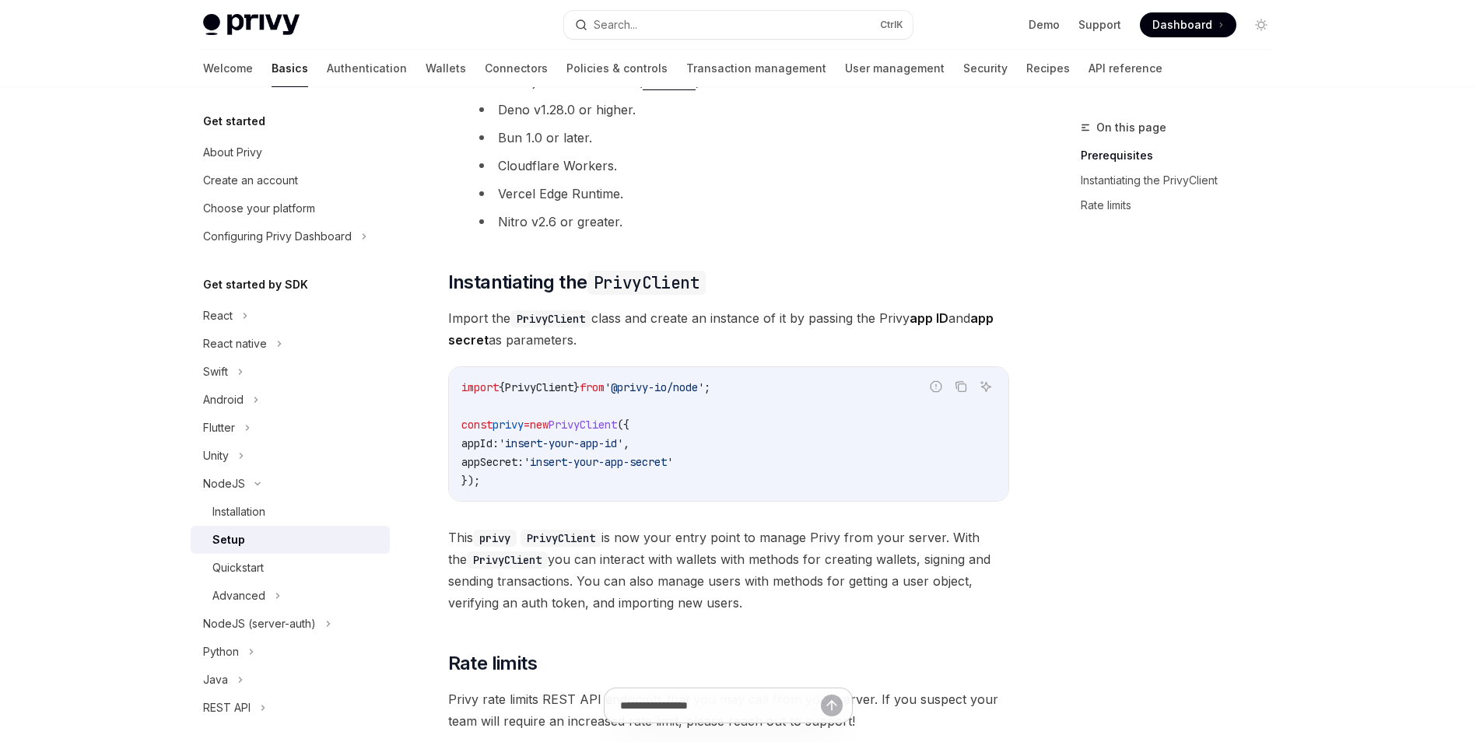
scroll to position [247, 0]
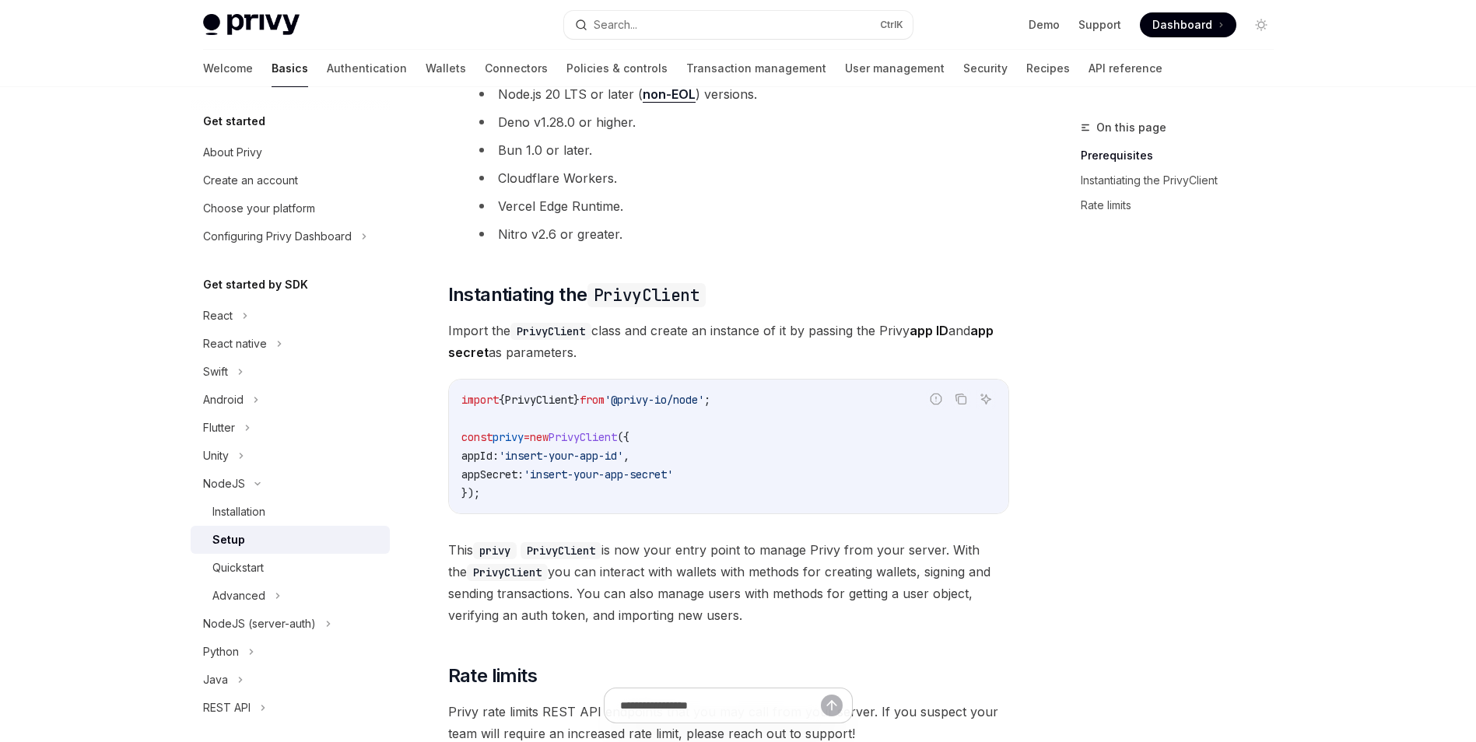
drag, startPoint x: 1047, startPoint y: 257, endPoint x: 1037, endPoint y: 256, distance: 10.1
click at [1037, 256] on div "On this page Prerequisites Instantiating the PrivyClient Rate limits NodeJS Set…" at bounding box center [739, 446] width 1096 height 1213
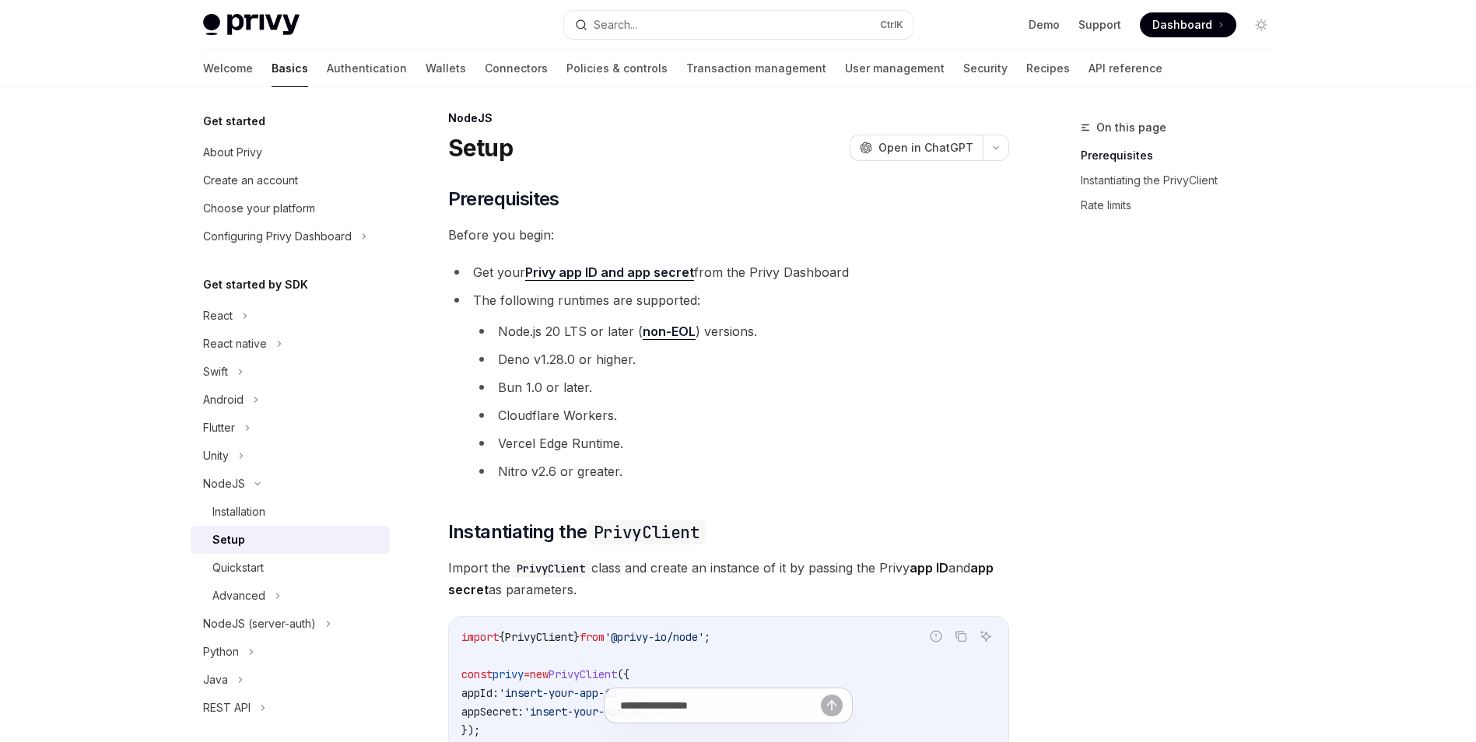
scroll to position [0, 0]
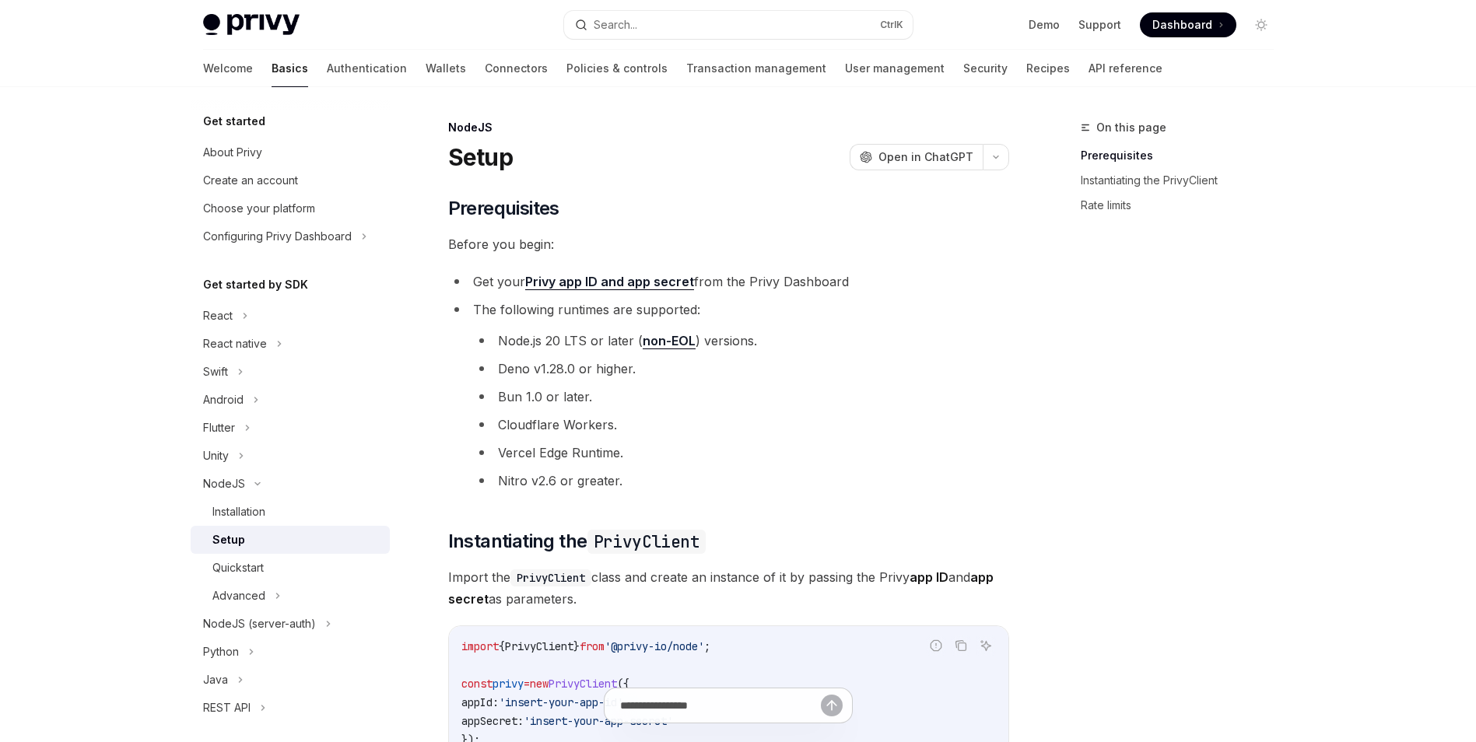
drag, startPoint x: 940, startPoint y: 259, endPoint x: 901, endPoint y: 244, distance: 41.6
click at [900, 245] on span "Before you begin:" at bounding box center [728, 244] width 561 height 22
